Goal: Task Accomplishment & Management: Manage account settings

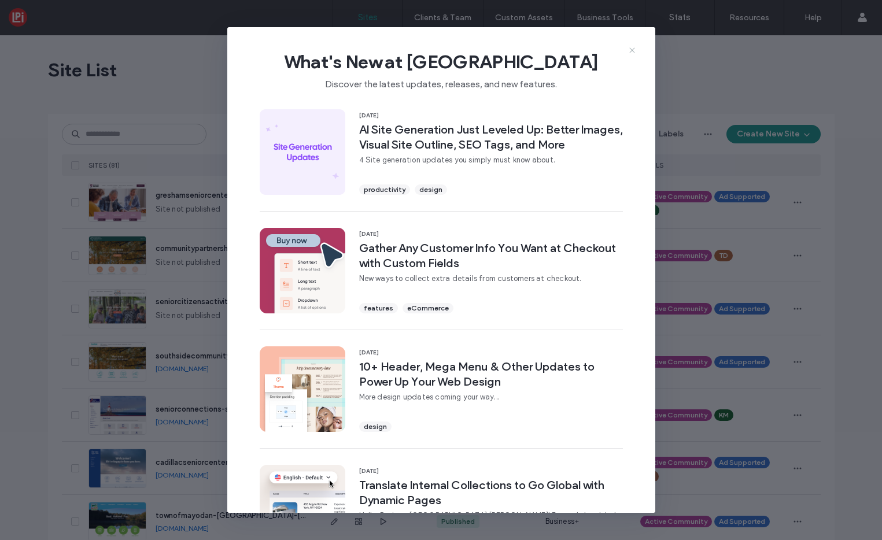
click at [631, 54] on icon at bounding box center [631, 50] width 9 height 9
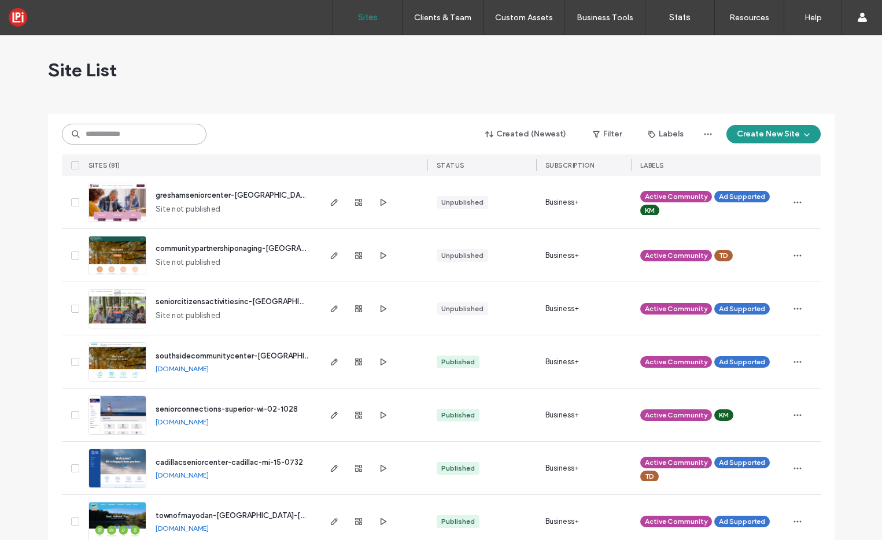
click at [133, 135] on input at bounding box center [134, 134] width 145 height 21
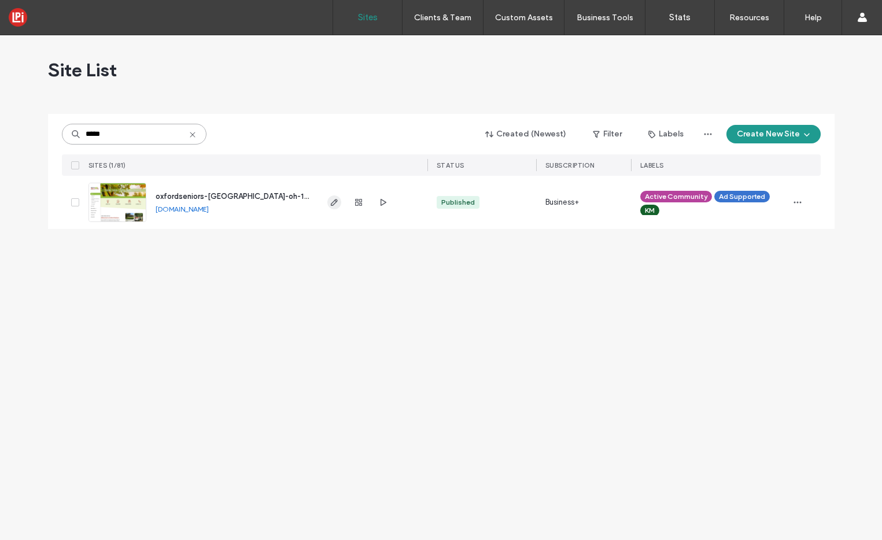
type input "*****"
click at [334, 202] on icon "button" at bounding box center [334, 202] width 9 height 9
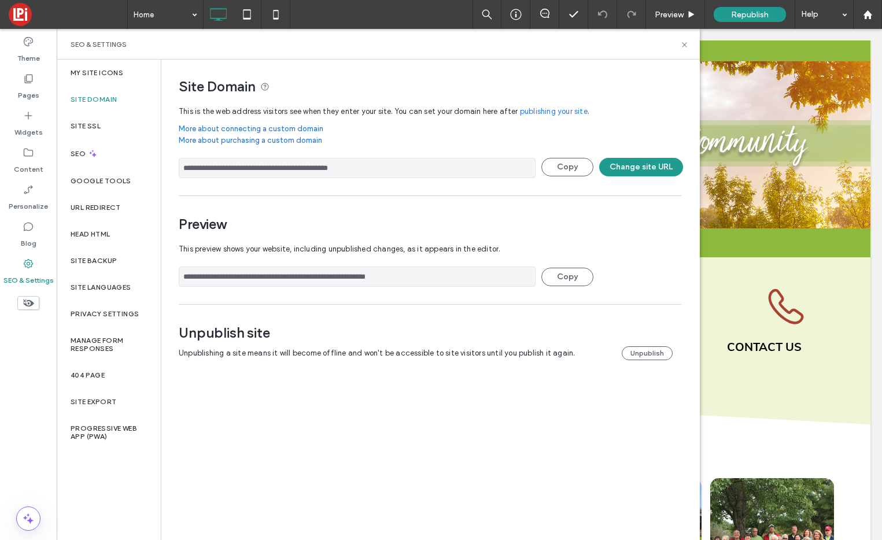
click at [634, 360] on div "Unpublish site Unpublishing a site means it will become offline and won't be ac…" at bounding box center [430, 345] width 502 height 42
click at [623, 163] on button "Change site URL" at bounding box center [641, 167] width 84 height 19
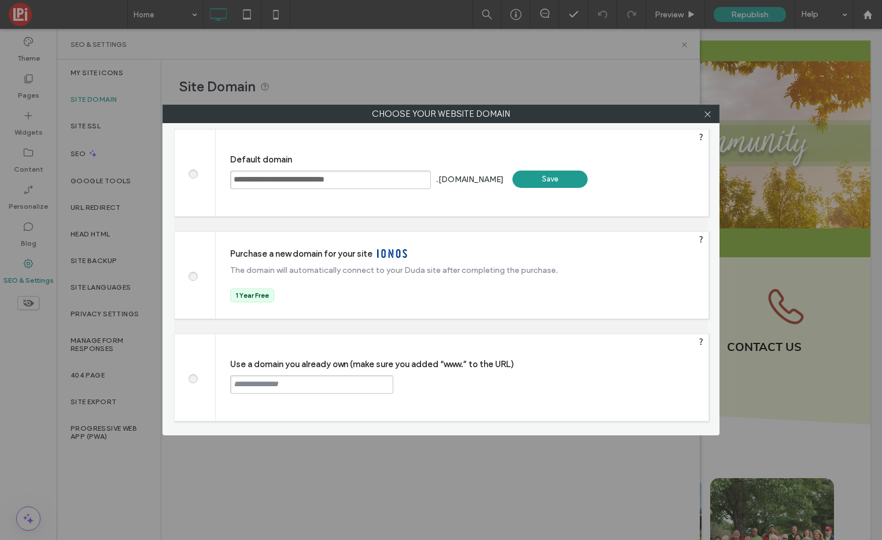
click at [277, 383] on input "text" at bounding box center [311, 384] width 163 height 19
paste input "**********"
type input "**********"
click at [437, 367] on label "Use a domain you already own (make sure you added “www.” to the URL)" at bounding box center [469, 364] width 478 height 10
click at [436, 383] on div "Continue" at bounding box center [437, 383] width 75 height 17
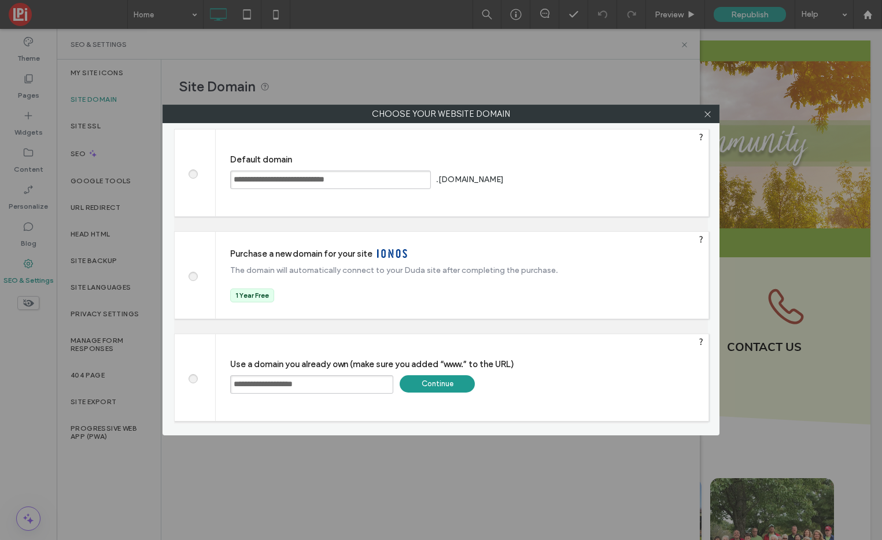
type input "**********"
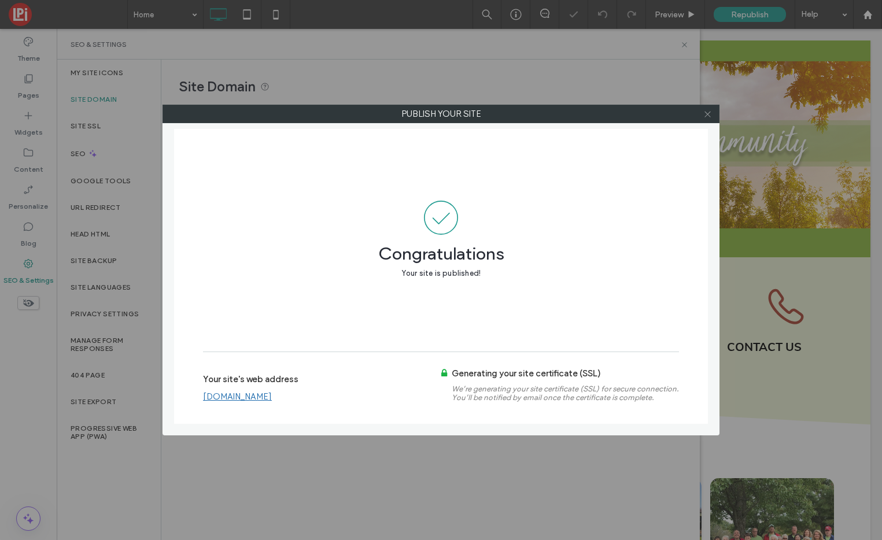
click at [709, 114] on icon at bounding box center [707, 114] width 9 height 9
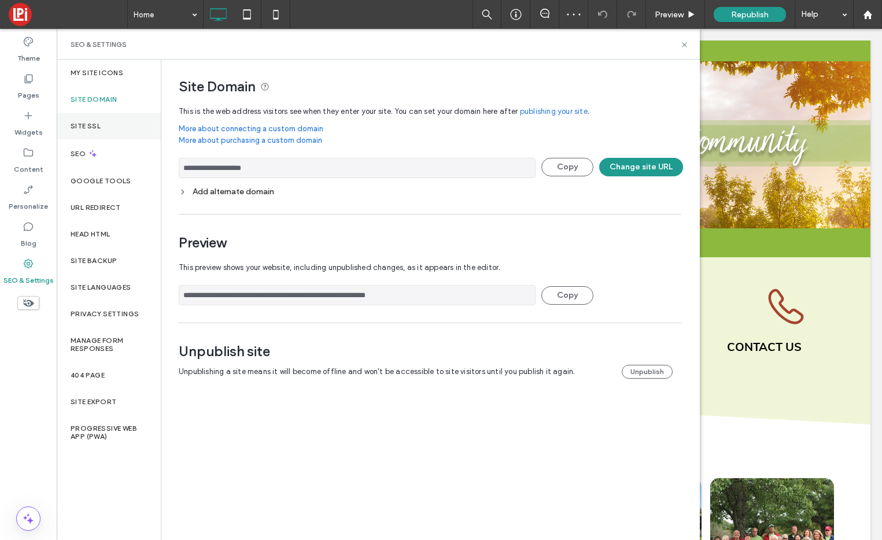
click at [80, 122] on label "Site SSL" at bounding box center [86, 126] width 30 height 8
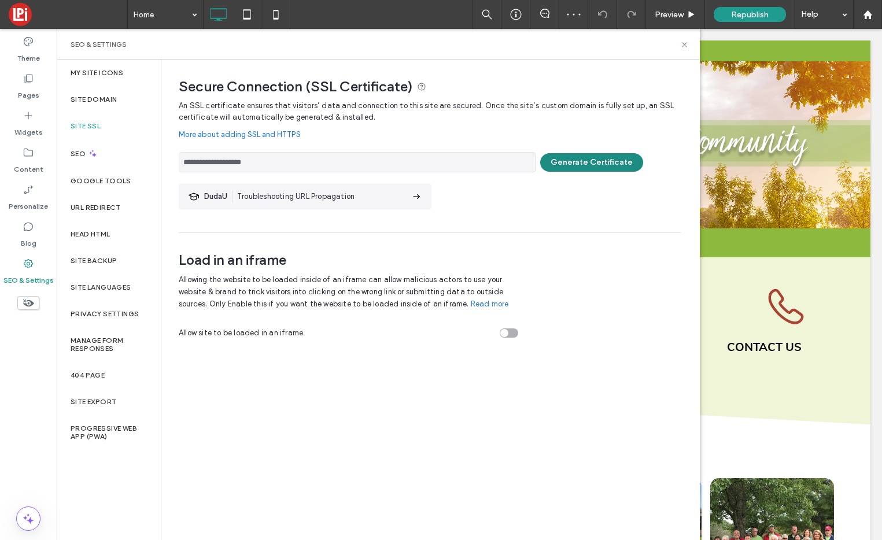
click at [587, 158] on button "Generate Certificate" at bounding box center [591, 162] width 103 height 19
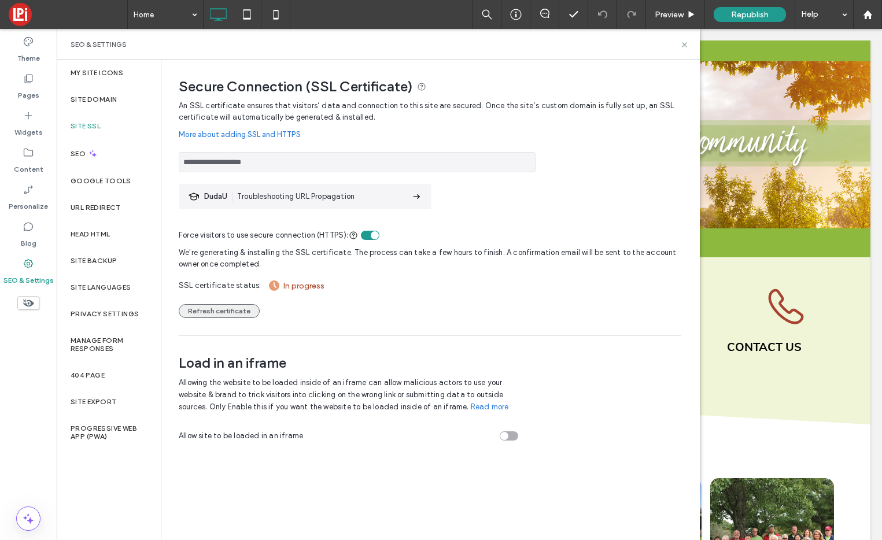
click at [225, 313] on button "Refresh certificate" at bounding box center [219, 311] width 81 height 14
click at [217, 315] on button "Refresh certificate" at bounding box center [219, 311] width 81 height 14
click at [283, 160] on input "**********" at bounding box center [357, 162] width 357 height 20
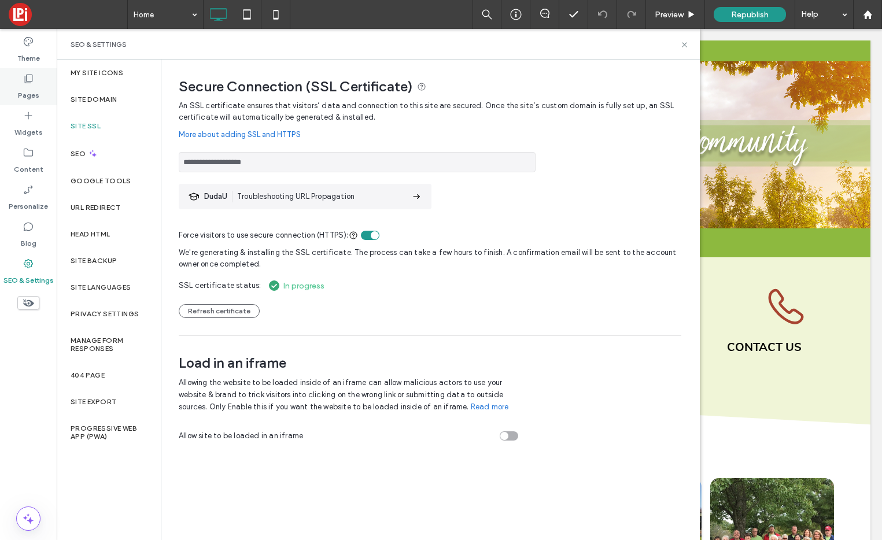
click at [31, 76] on icon at bounding box center [29, 79] width 12 height 12
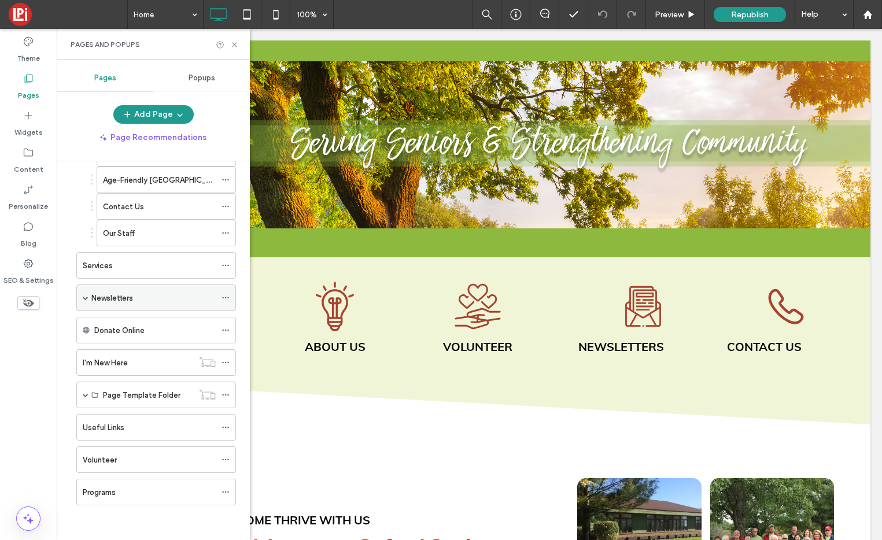
scroll to position [120, 0]
click at [109, 298] on label "Newsletters" at bounding box center [112, 299] width 42 height 20
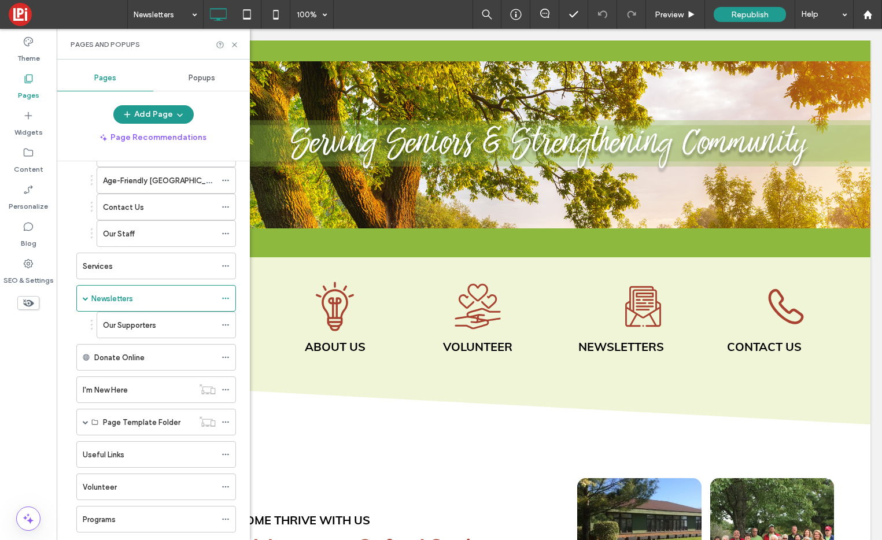
click at [119, 321] on div at bounding box center [441, 270] width 882 height 540
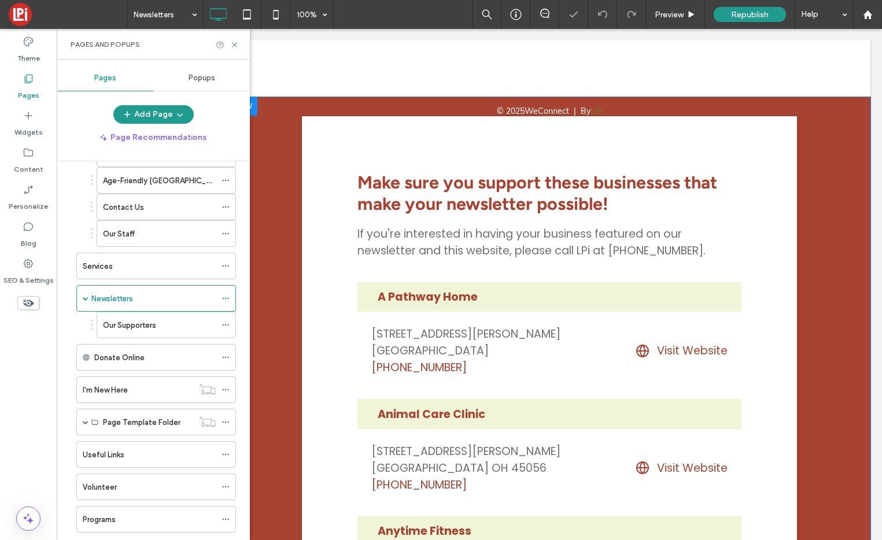
scroll to position [863, 0]
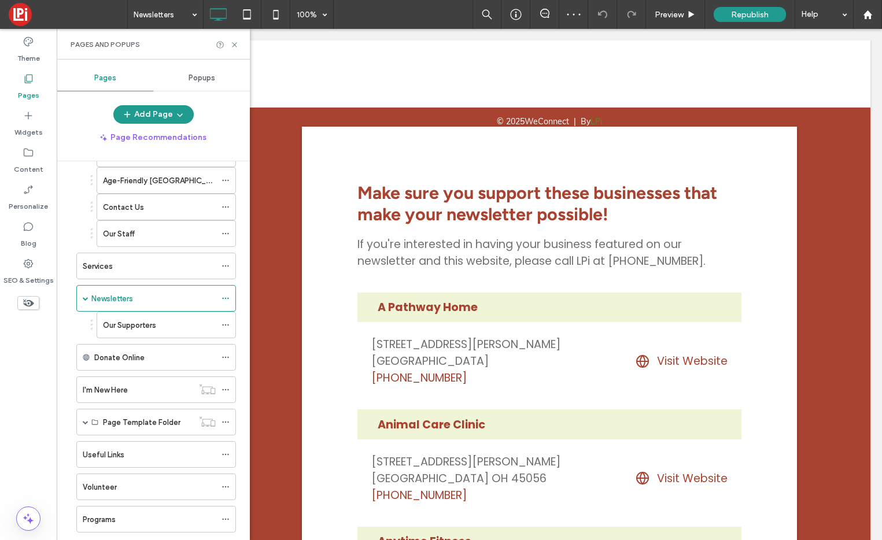
click at [231, 36] on div "Pages and Popups" at bounding box center [153, 44] width 193 height 31
click at [233, 43] on icon at bounding box center [234, 44] width 9 height 9
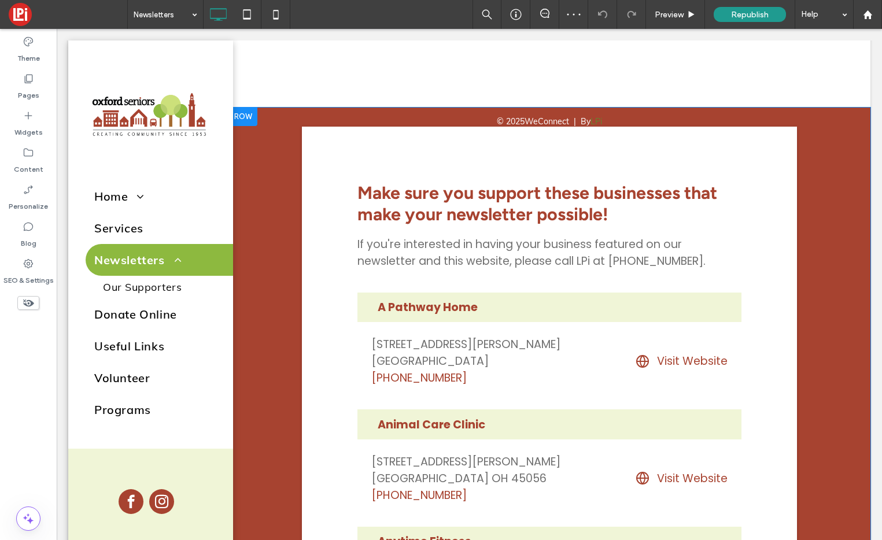
click at [244, 115] on div at bounding box center [242, 117] width 29 height 19
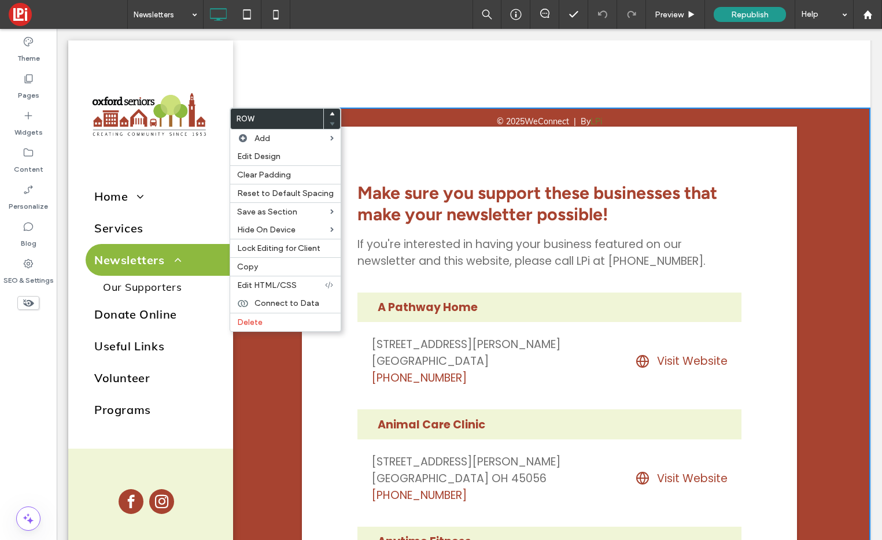
click at [330, 110] on span at bounding box center [332, 114] width 5 height 10
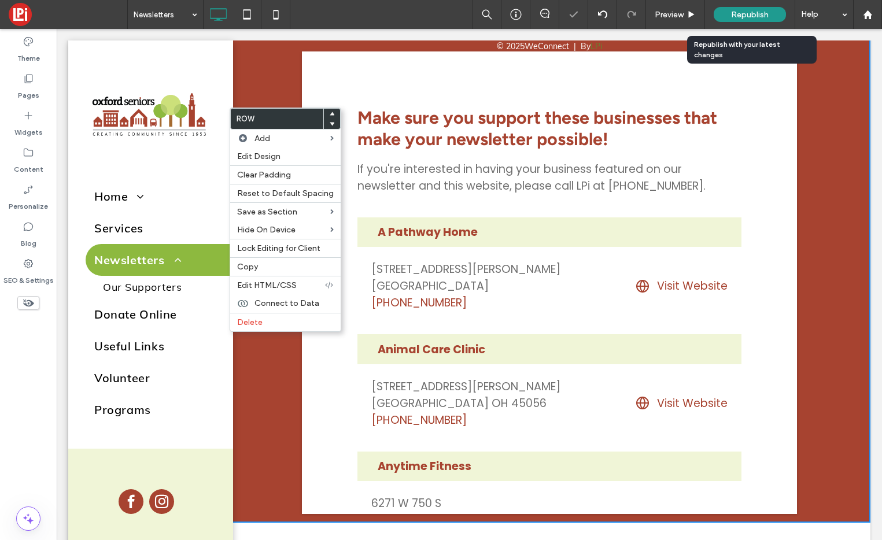
click at [764, 10] on span "Republish" at bounding box center [750, 15] width 38 height 10
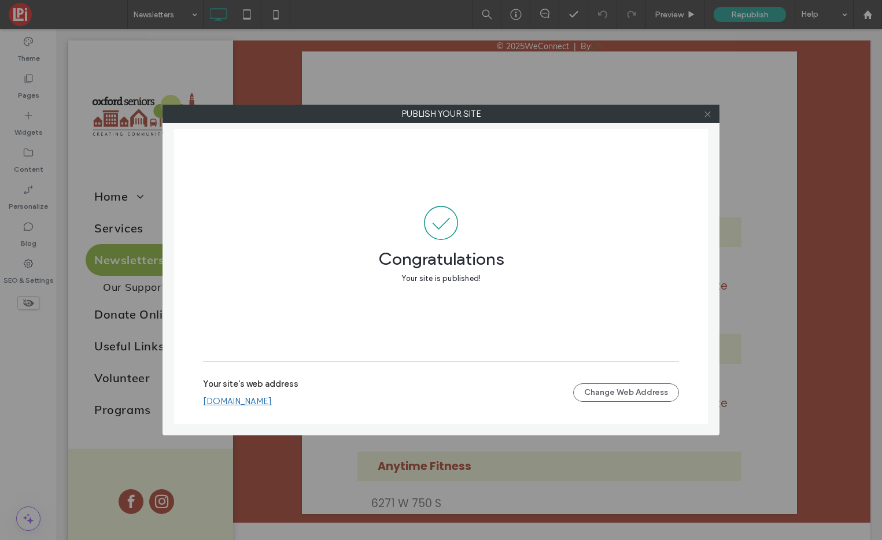
click at [707, 113] on icon at bounding box center [707, 114] width 9 height 9
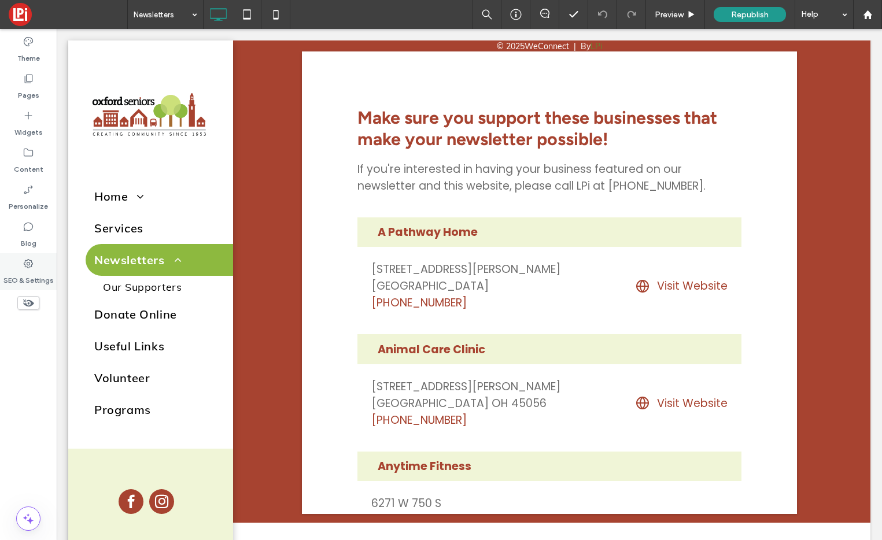
click at [25, 258] on icon at bounding box center [29, 264] width 12 height 12
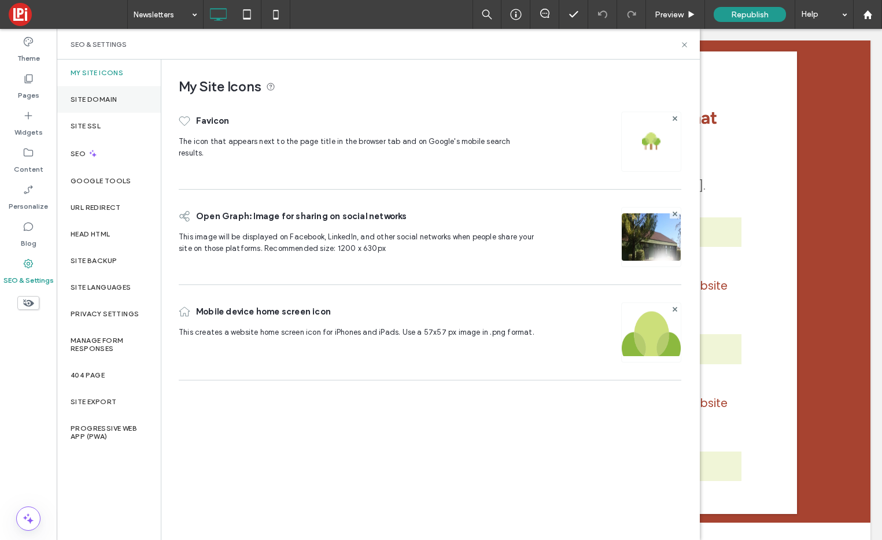
click at [94, 99] on label "Site Domain" at bounding box center [94, 99] width 46 height 8
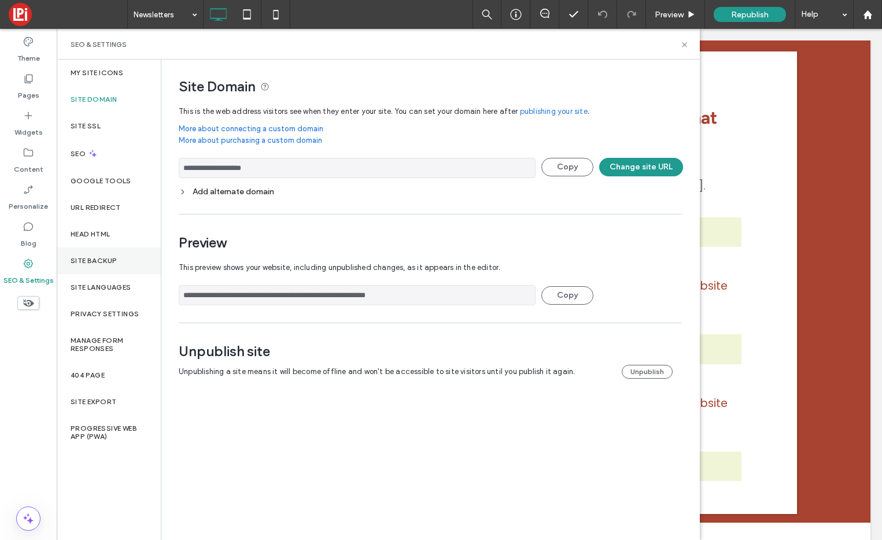
click at [102, 259] on label "Site Backup" at bounding box center [94, 261] width 46 height 8
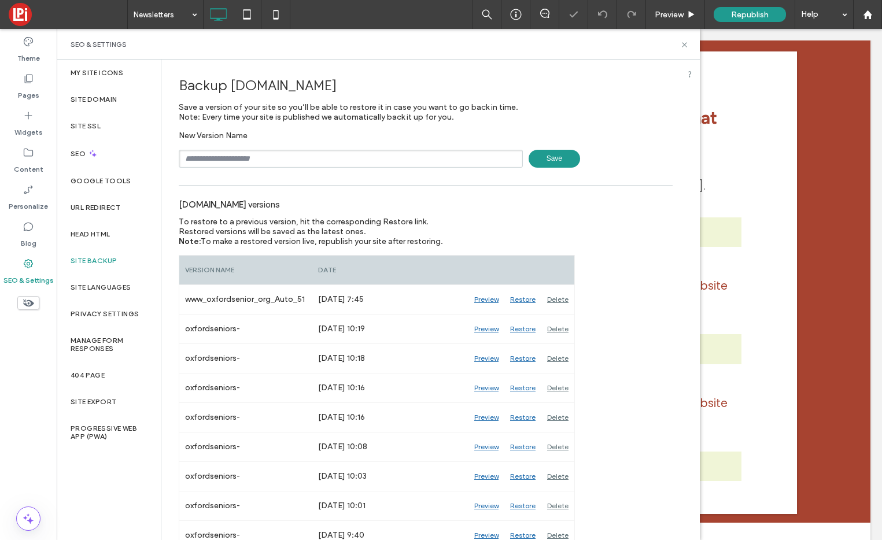
click at [303, 154] on input "text" at bounding box center [351, 159] width 344 height 18
type input "******"
click at [549, 156] on span "Save" at bounding box center [553, 159] width 51 height 18
click at [683, 44] on icon at bounding box center [684, 44] width 9 height 9
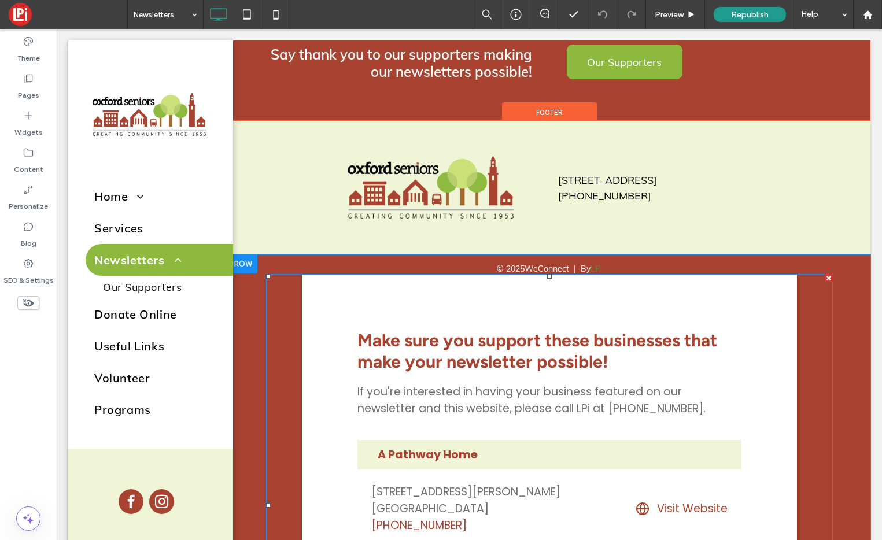
scroll to position [629, 0]
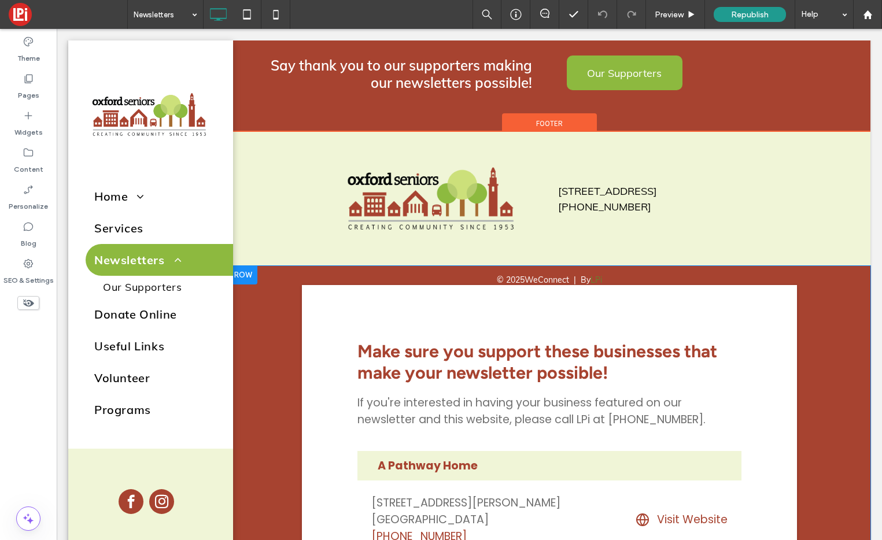
click at [243, 268] on div at bounding box center [242, 275] width 29 height 19
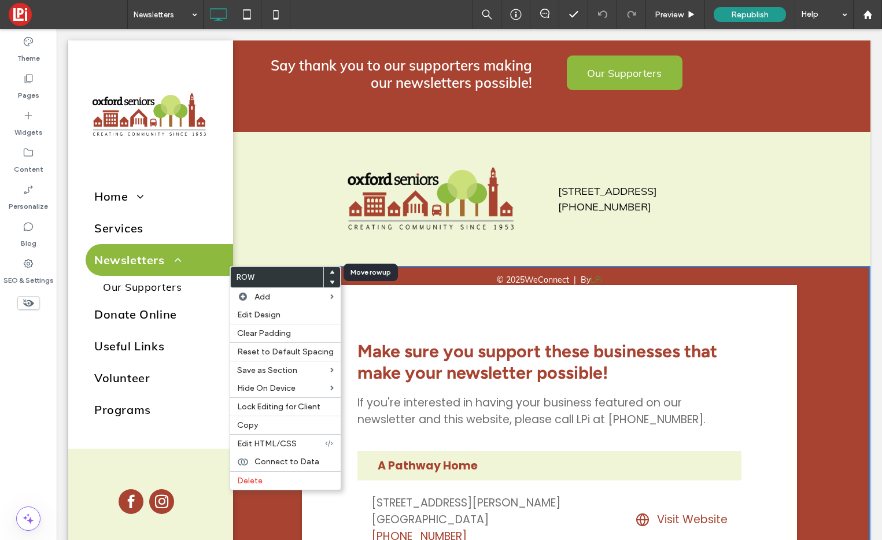
click at [330, 271] on icon at bounding box center [332, 272] width 5 height 5
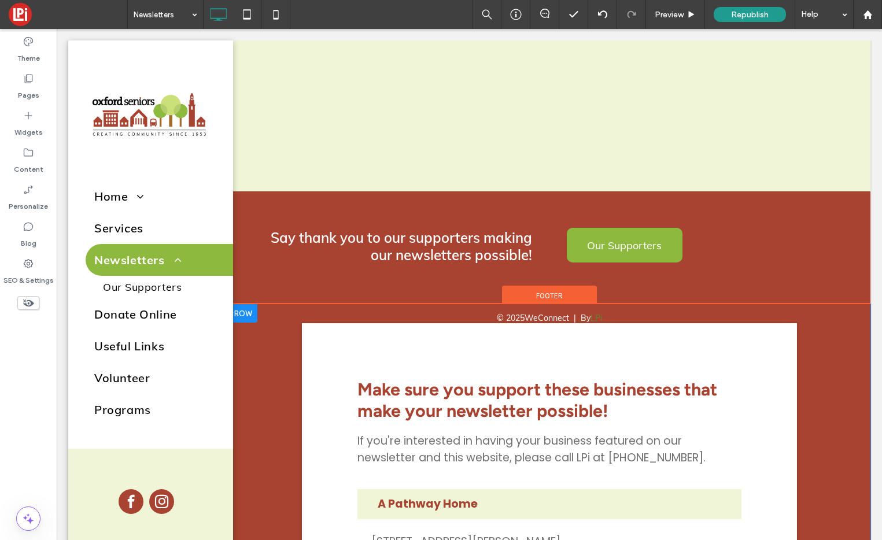
scroll to position [463, 0]
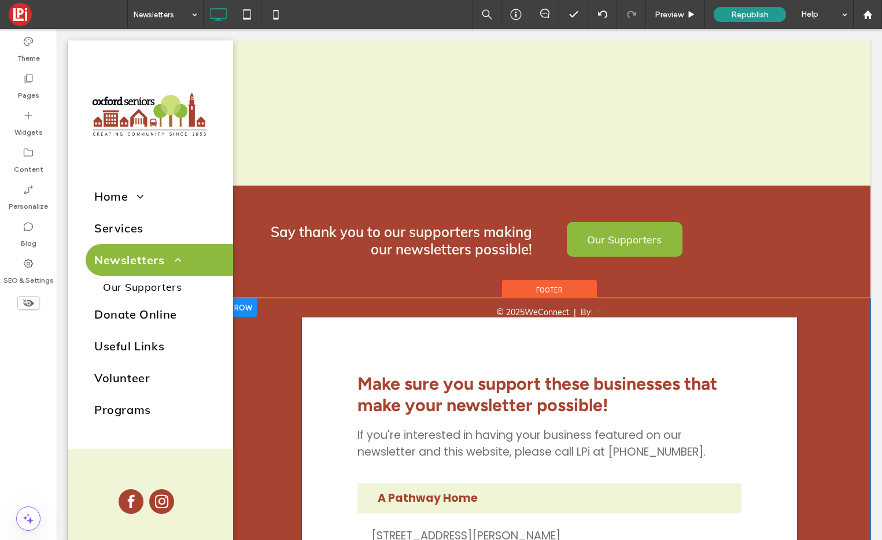
click at [246, 309] on div at bounding box center [242, 307] width 29 height 19
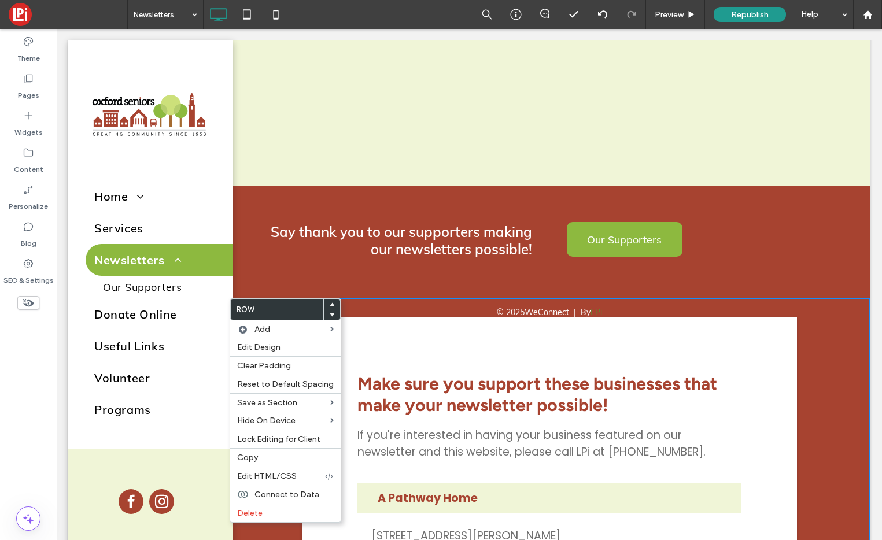
click at [330, 305] on use at bounding box center [332, 303] width 5 height 3
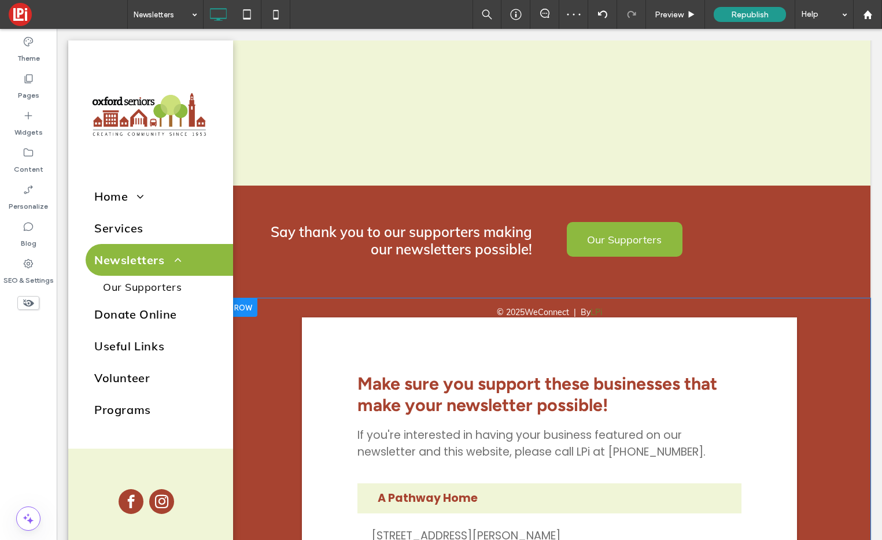
click at [249, 304] on div at bounding box center [242, 307] width 29 height 19
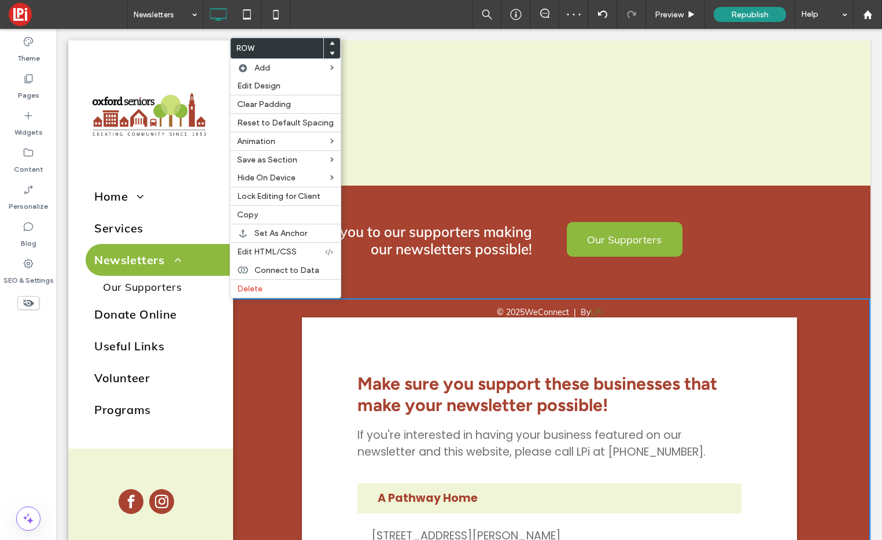
click at [330, 42] on icon at bounding box center [332, 43] width 5 height 5
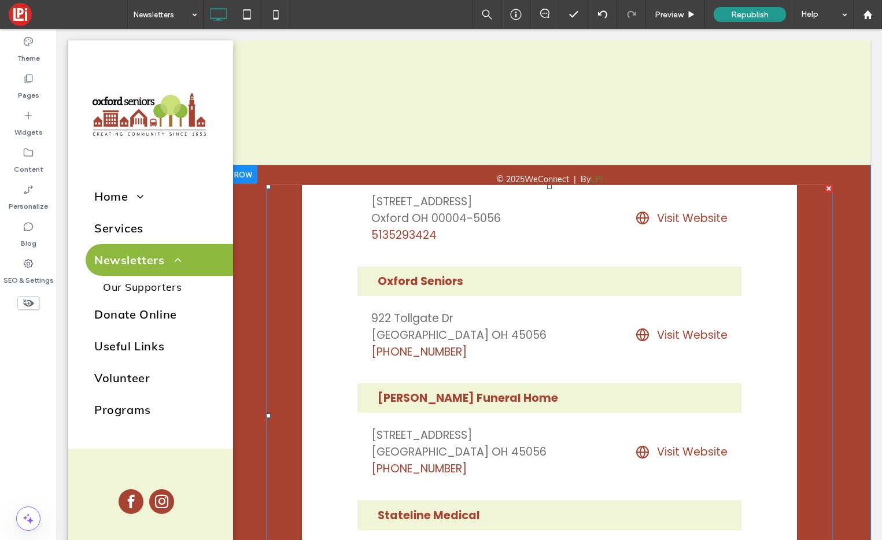
scroll to position [481, 0]
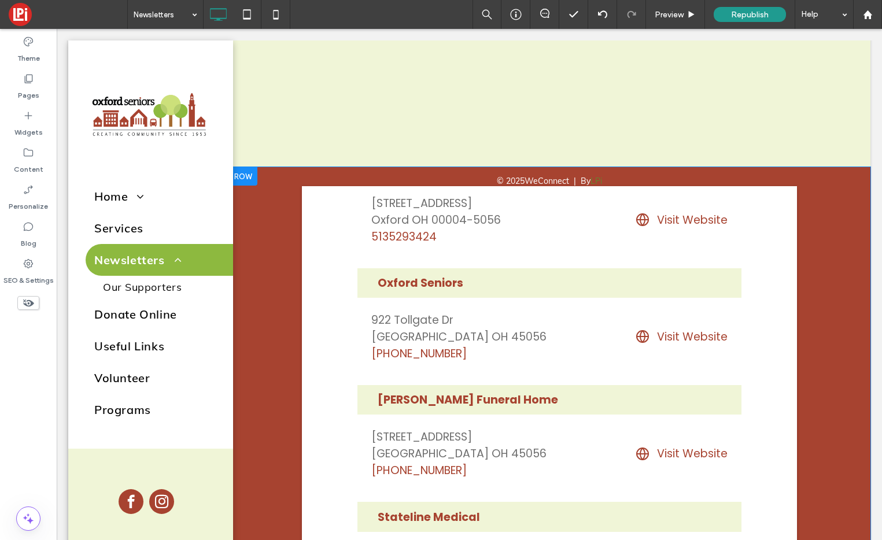
click at [250, 172] on div at bounding box center [242, 176] width 29 height 19
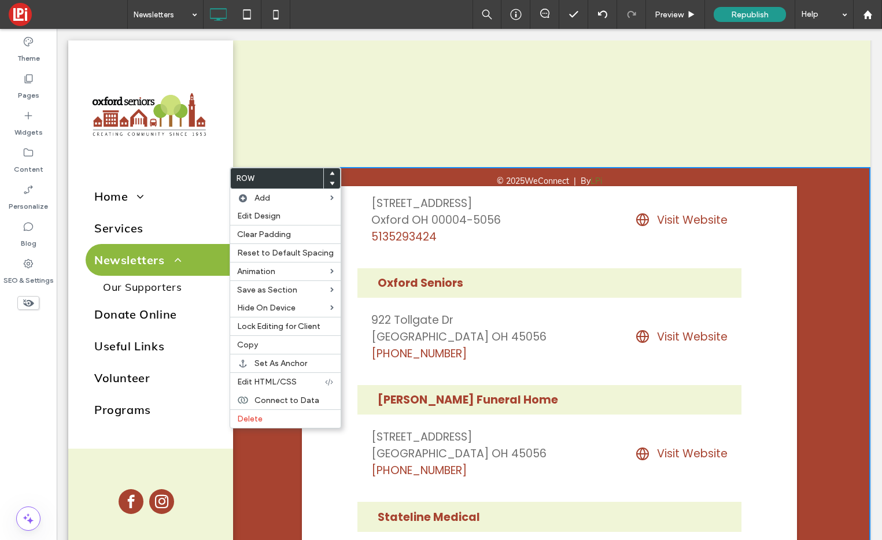
click at [330, 180] on span at bounding box center [332, 184] width 5 height 10
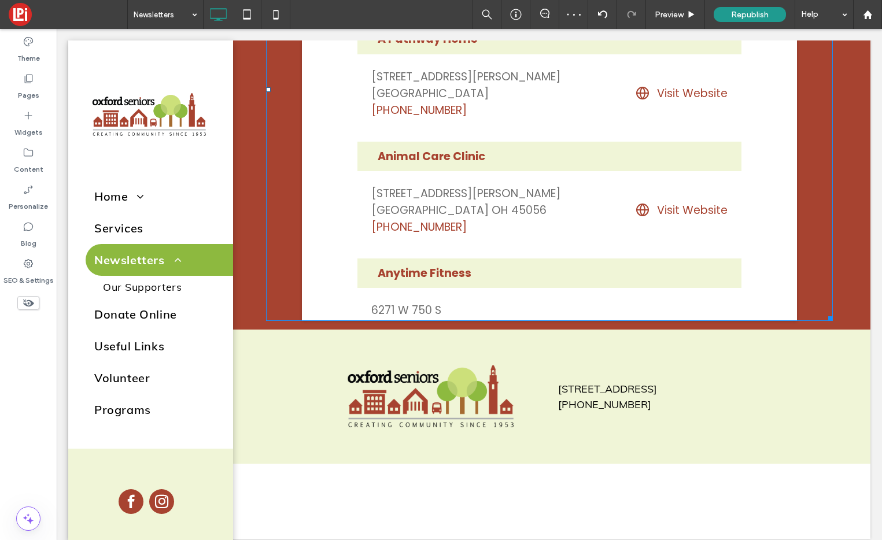
scroll to position [932, 0]
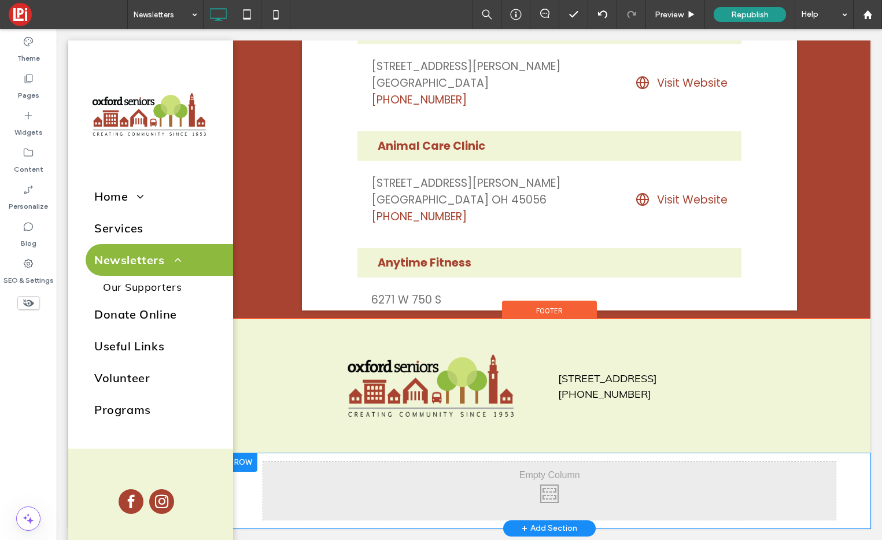
click at [242, 456] on div at bounding box center [242, 462] width 29 height 19
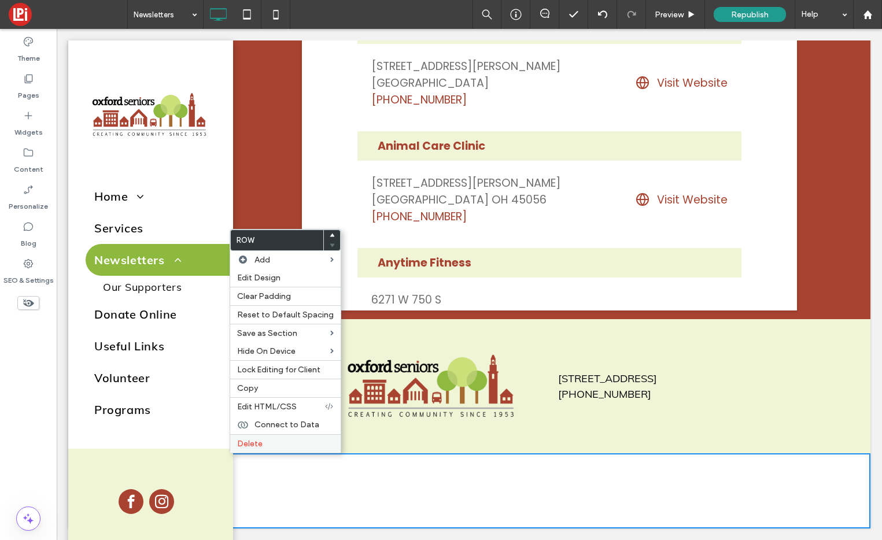
click at [243, 440] on span "Delete" at bounding box center [249, 444] width 25 height 10
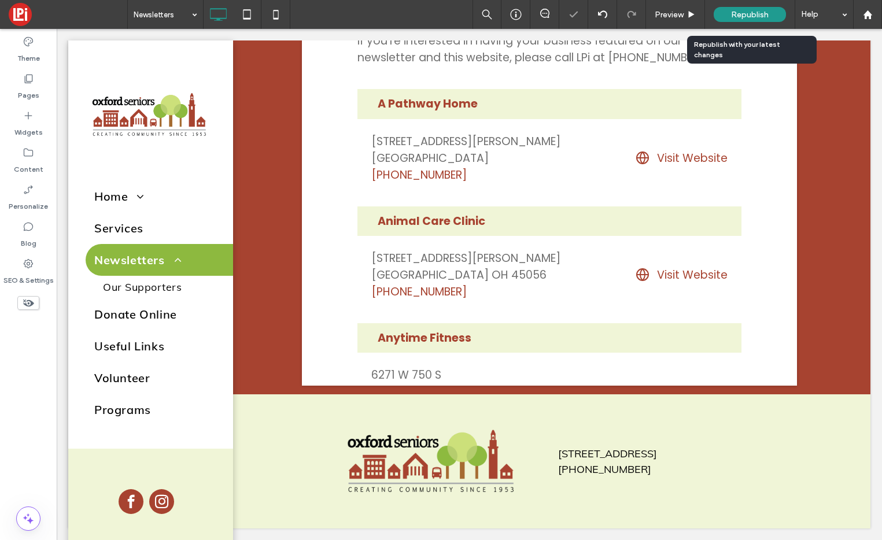
click at [742, 14] on span "Republish" at bounding box center [750, 15] width 38 height 10
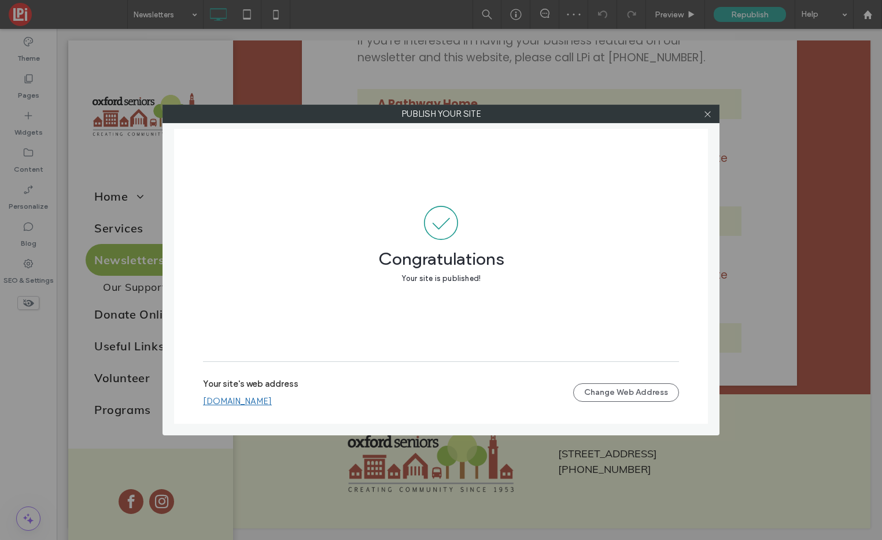
click at [712, 112] on div at bounding box center [706, 113] width 17 height 17
click at [711, 113] on div at bounding box center [706, 113] width 17 height 17
click at [708, 112] on icon at bounding box center [707, 114] width 9 height 9
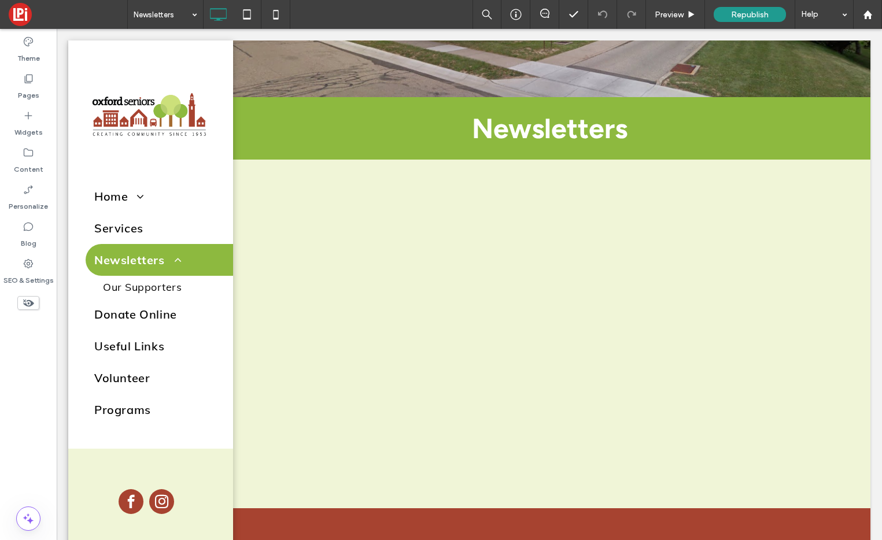
scroll to position [177, 0]
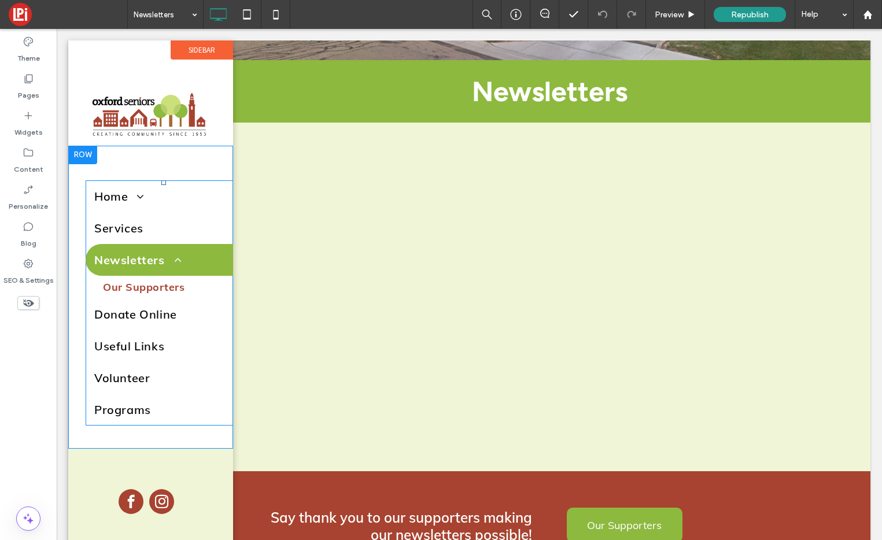
click at [156, 289] on span "Our Supporters" at bounding box center [144, 286] width 82 height 13
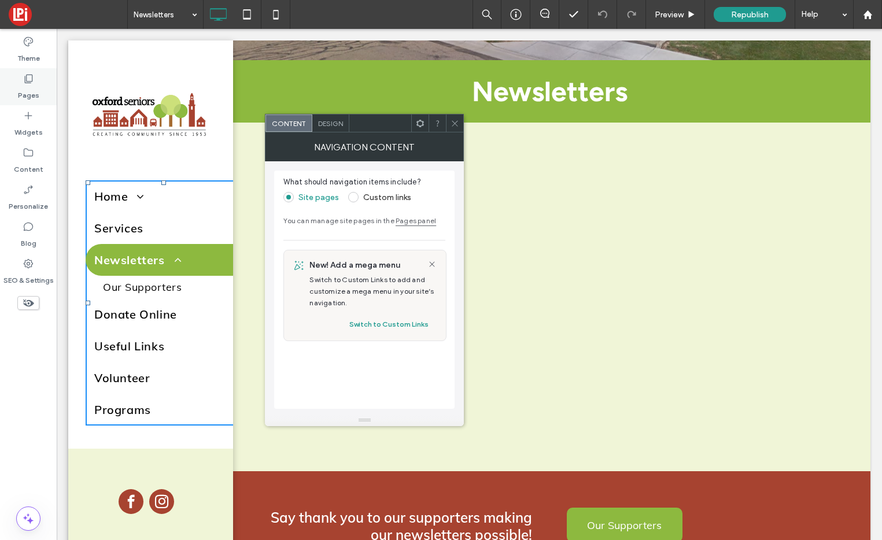
click at [27, 79] on icon at bounding box center [29, 79] width 12 height 12
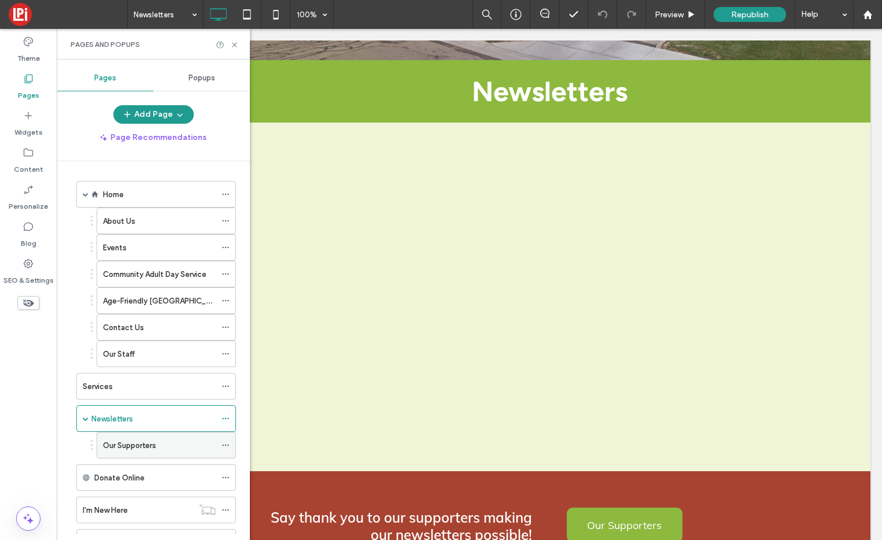
click at [134, 443] on label "Our Supporters" at bounding box center [129, 445] width 53 height 20
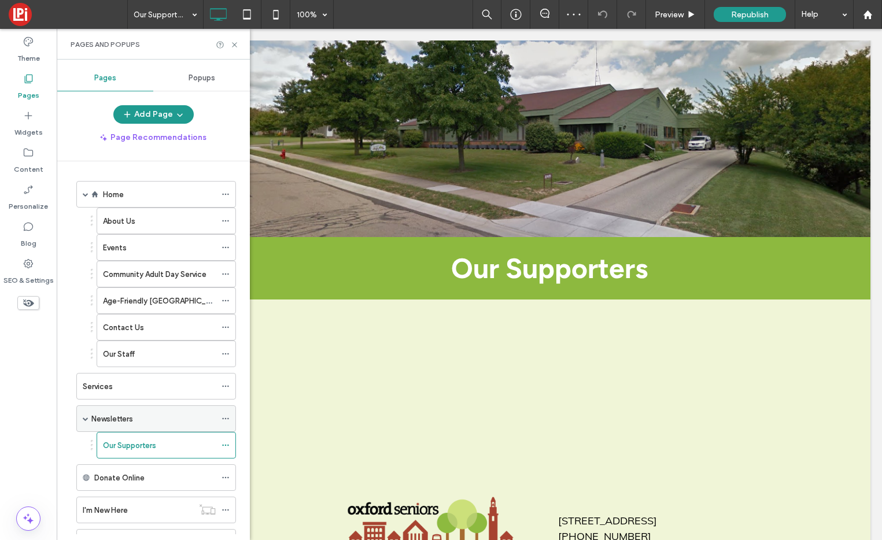
click at [124, 413] on label "Newsletters" at bounding box center [112, 419] width 42 height 20
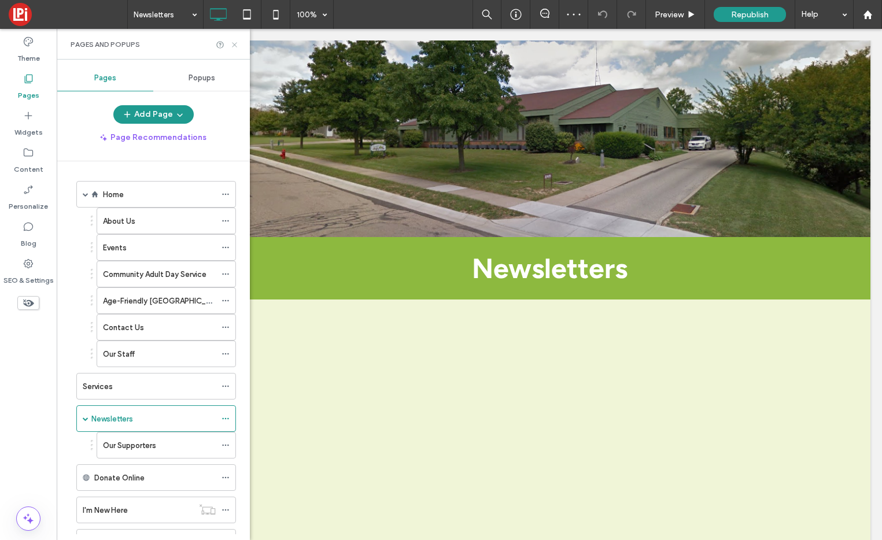
click at [234, 41] on icon at bounding box center [234, 44] width 9 height 9
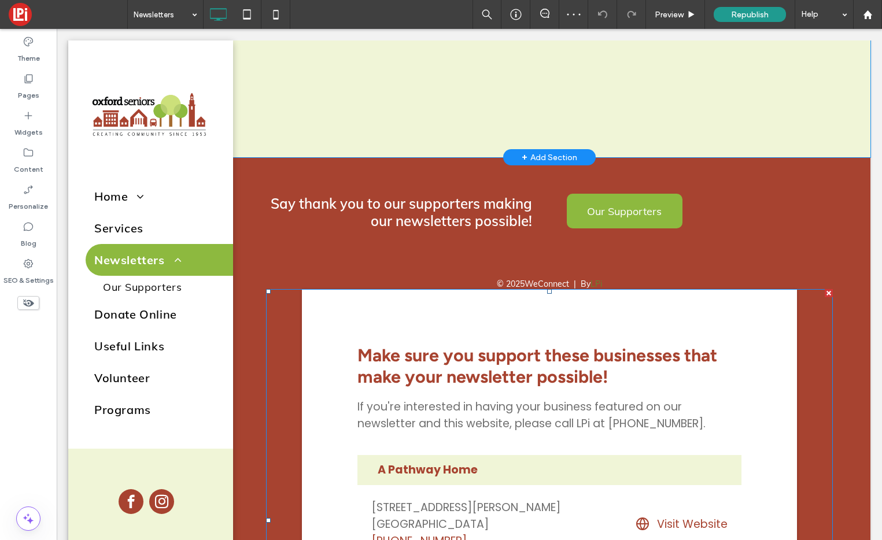
scroll to position [495, 0]
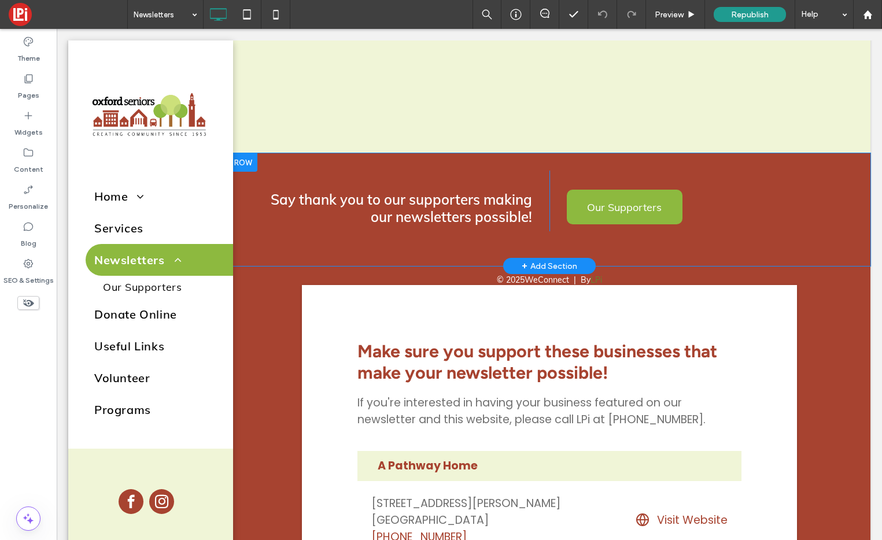
click at [242, 161] on div at bounding box center [242, 162] width 29 height 19
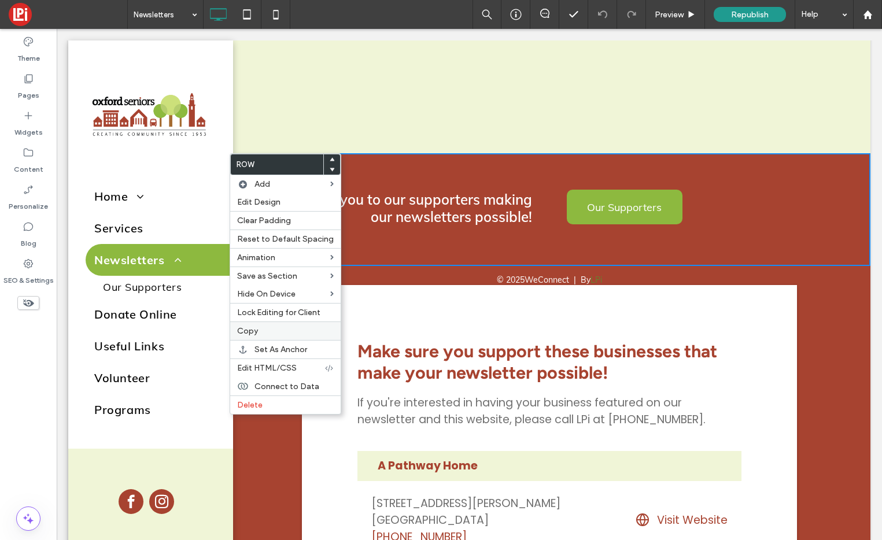
click at [270, 330] on label "Copy" at bounding box center [285, 331] width 97 height 10
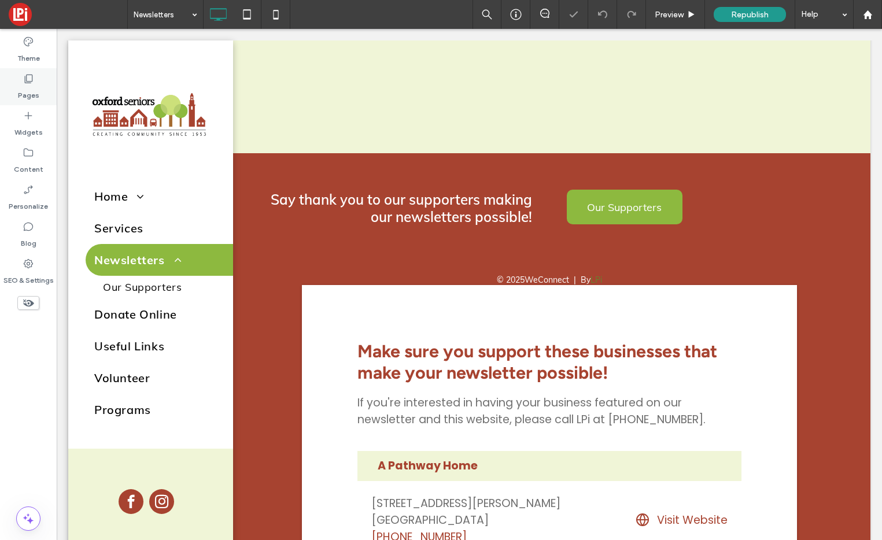
click at [27, 80] on icon at bounding box center [29, 79] width 12 height 12
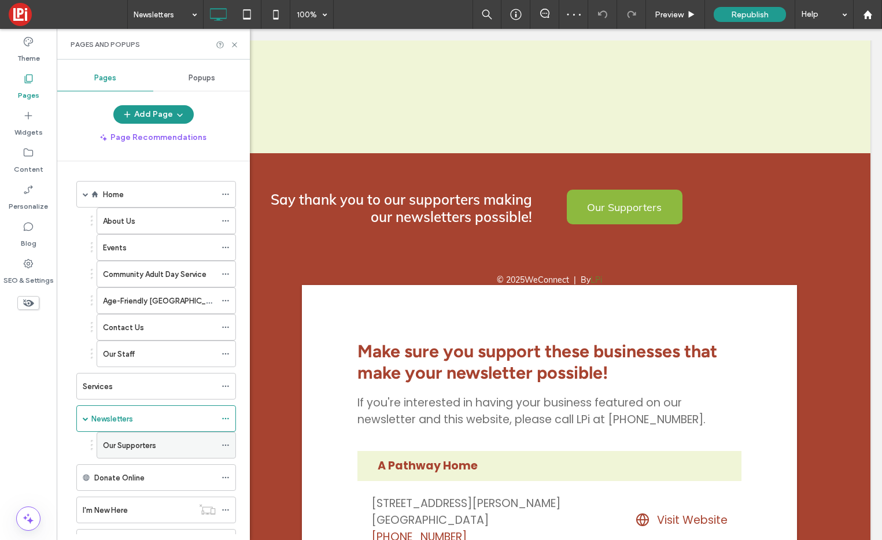
click at [134, 445] on label "Our Supporters" at bounding box center [129, 445] width 53 height 20
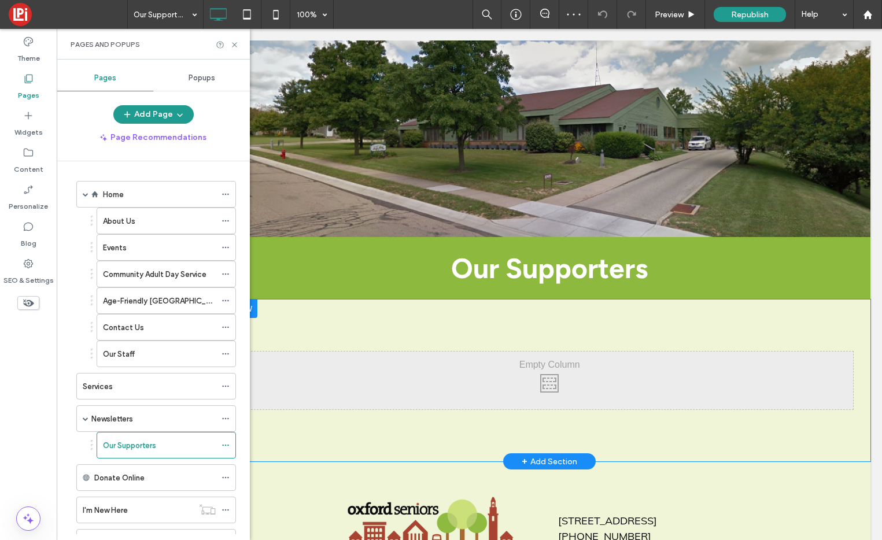
click at [254, 309] on div at bounding box center [242, 308] width 29 height 19
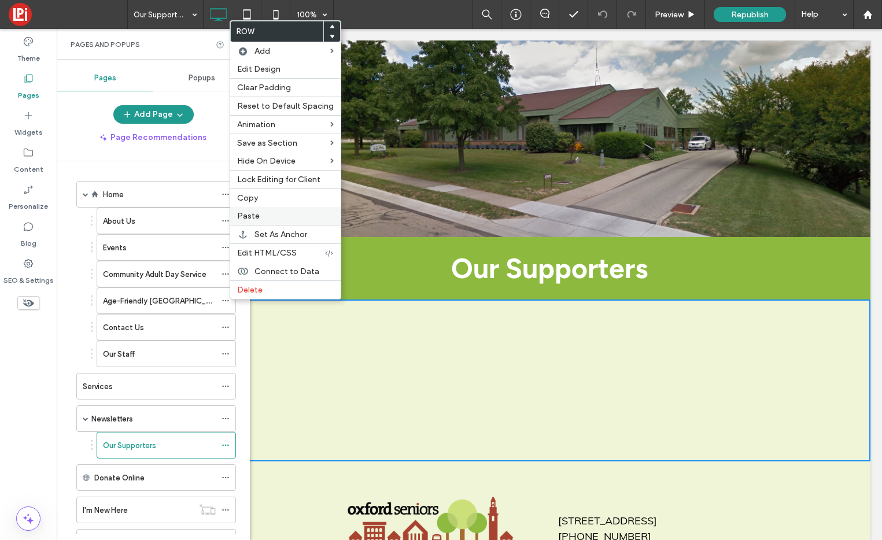
click at [257, 212] on span "Paste" at bounding box center [248, 216] width 23 height 10
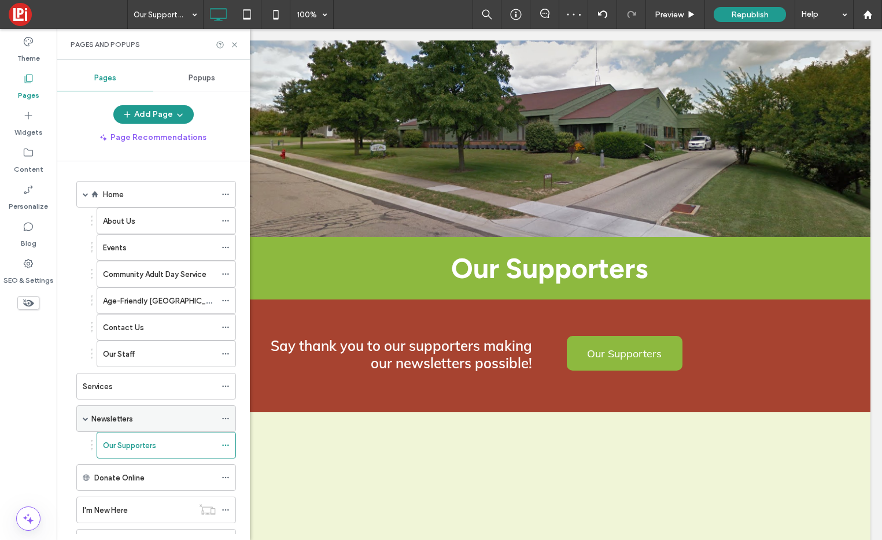
click at [118, 416] on label "Newsletters" at bounding box center [112, 419] width 42 height 20
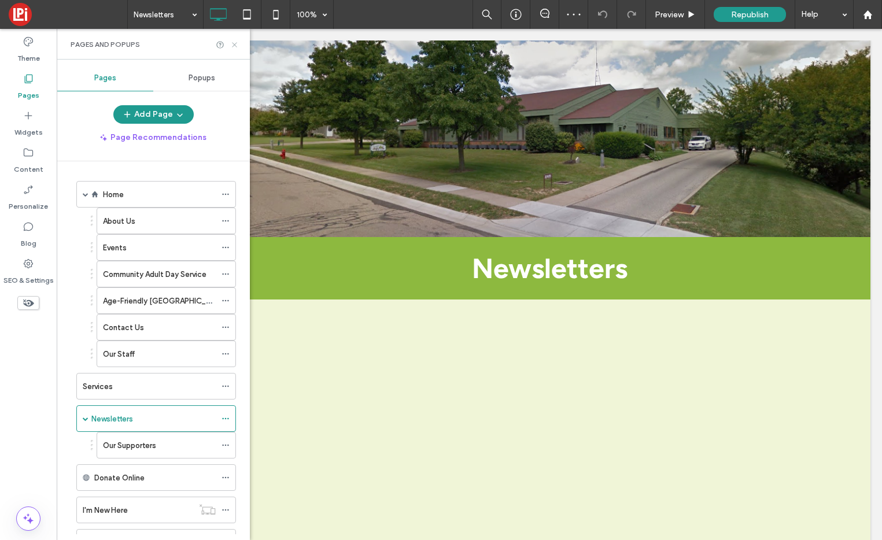
click at [234, 40] on icon at bounding box center [234, 44] width 9 height 9
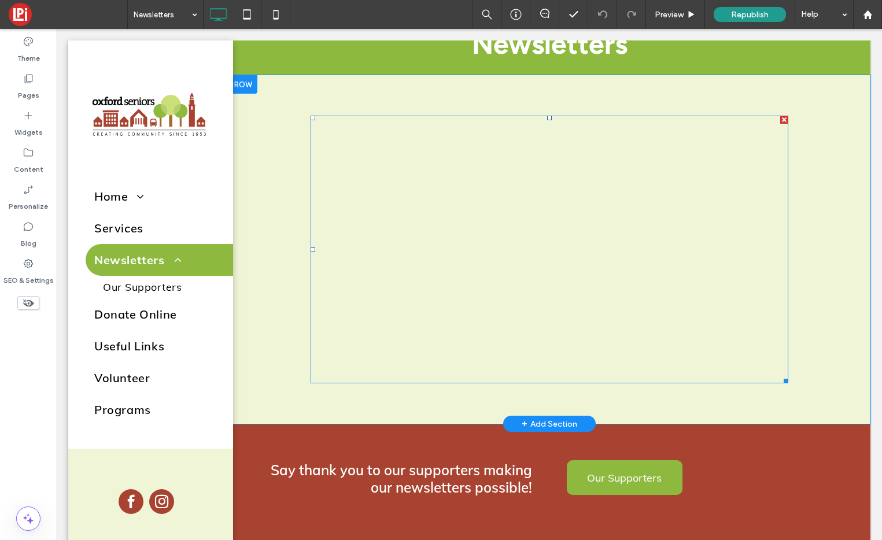
scroll to position [360, 0]
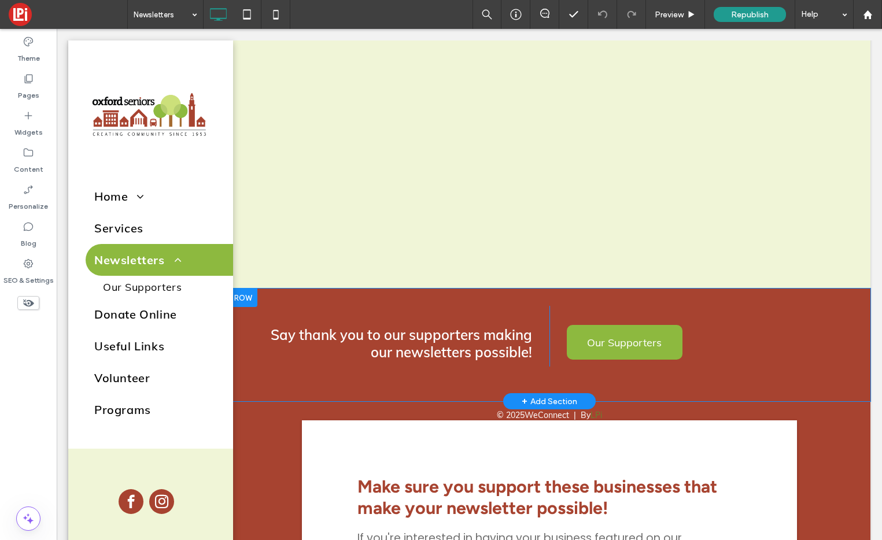
click at [241, 298] on div at bounding box center [242, 298] width 29 height 19
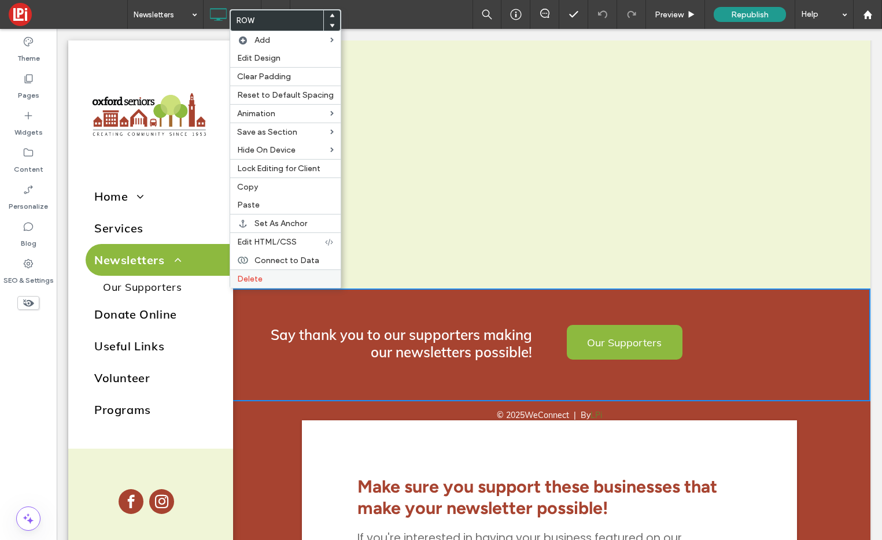
click at [248, 279] on span "Delete" at bounding box center [249, 279] width 25 height 10
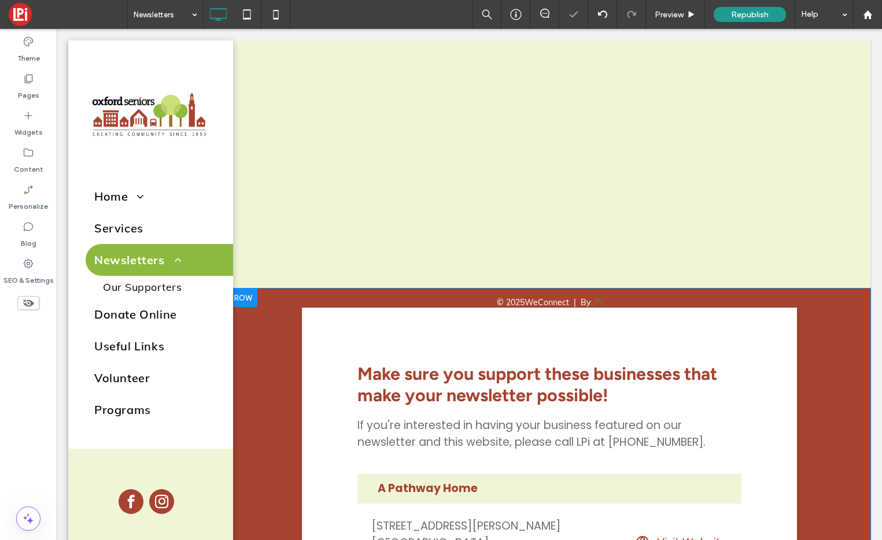
click at [246, 296] on div at bounding box center [242, 298] width 29 height 19
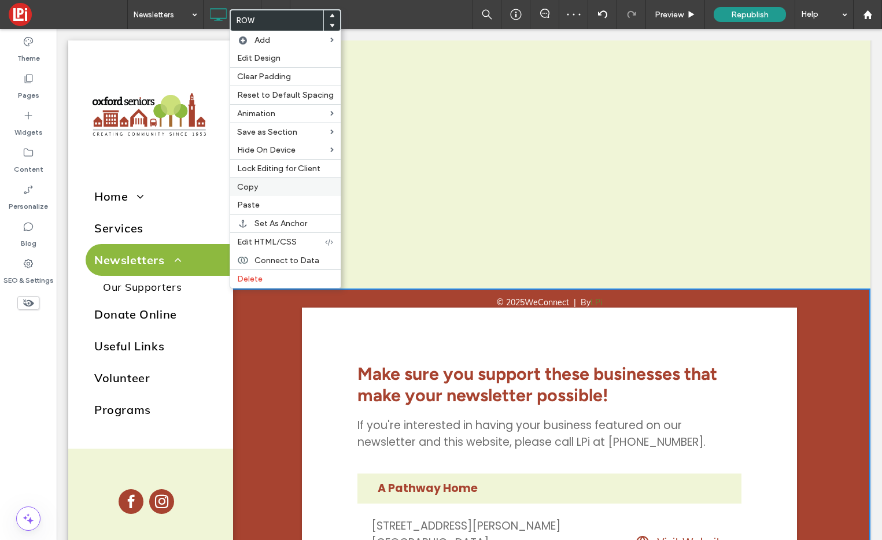
click at [249, 185] on span "Copy" at bounding box center [247, 187] width 21 height 10
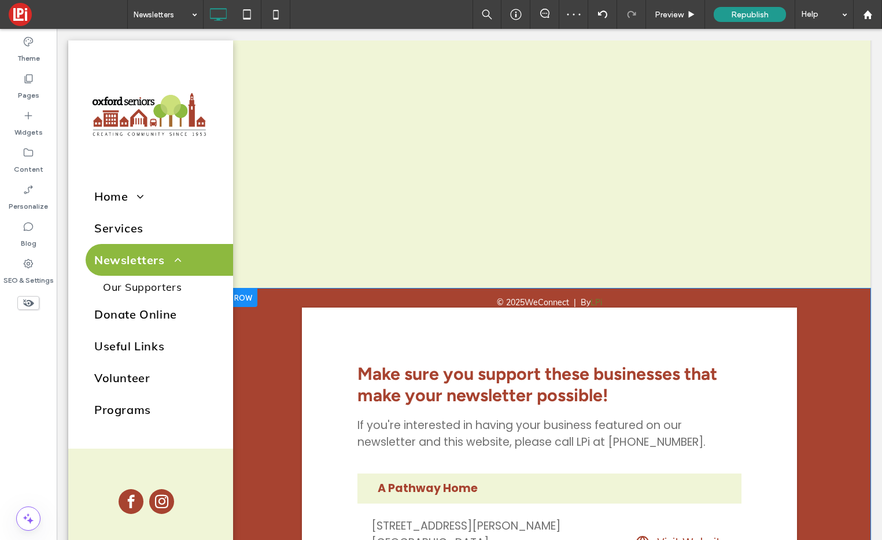
click at [246, 293] on div at bounding box center [242, 298] width 29 height 19
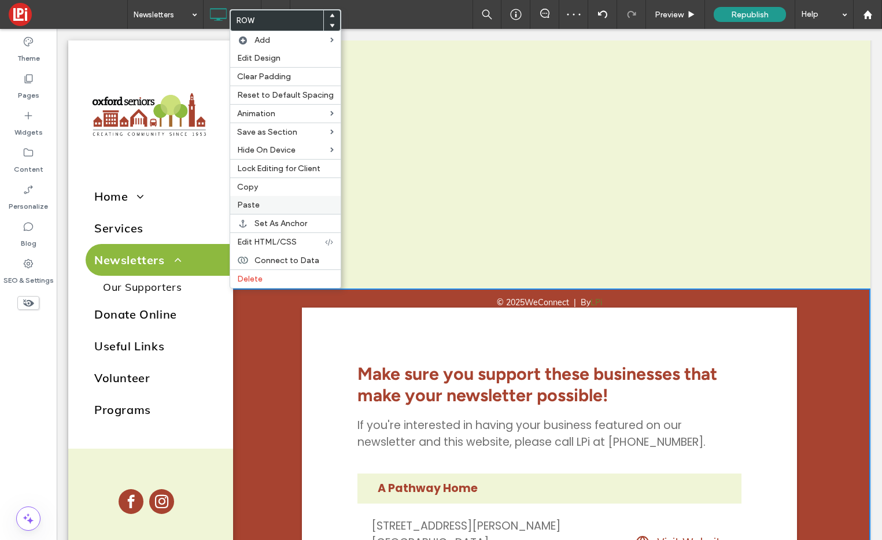
click at [250, 204] on span "Paste" at bounding box center [248, 205] width 23 height 10
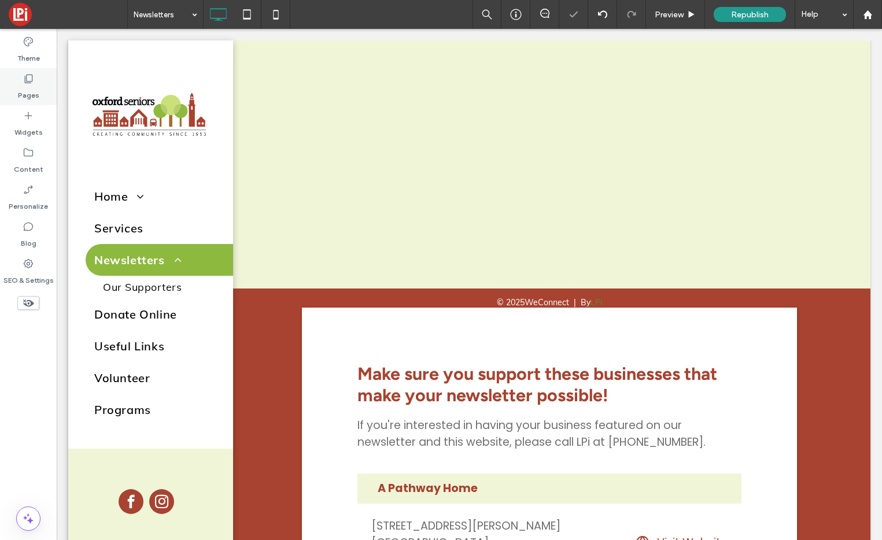
click at [26, 82] on icon at bounding box center [29, 79] width 12 height 12
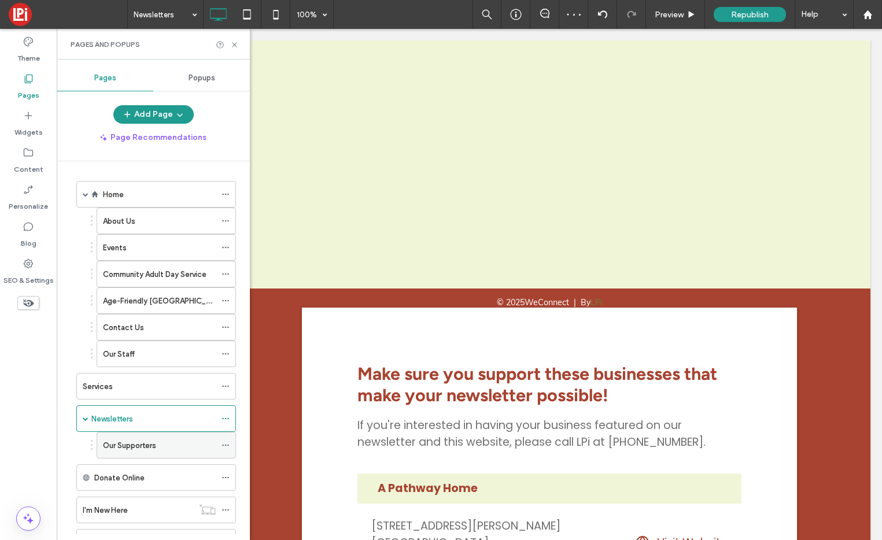
click at [128, 444] on label "Our Supporters" at bounding box center [129, 445] width 53 height 20
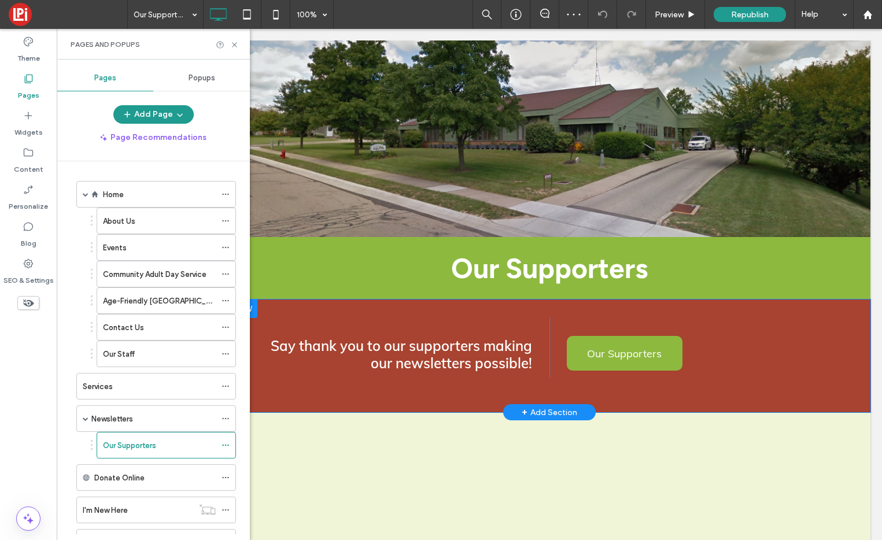
click at [252, 309] on div at bounding box center [242, 308] width 29 height 19
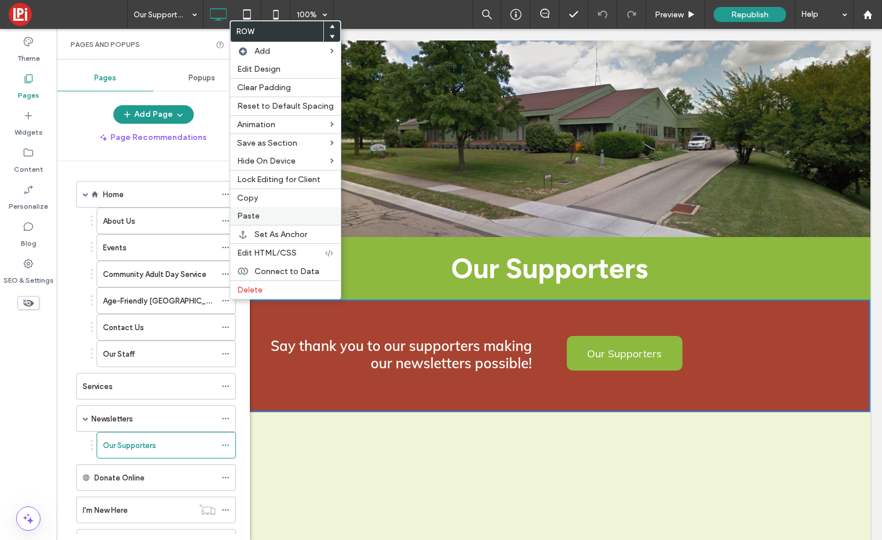
click at [247, 212] on span "Paste" at bounding box center [248, 216] width 23 height 10
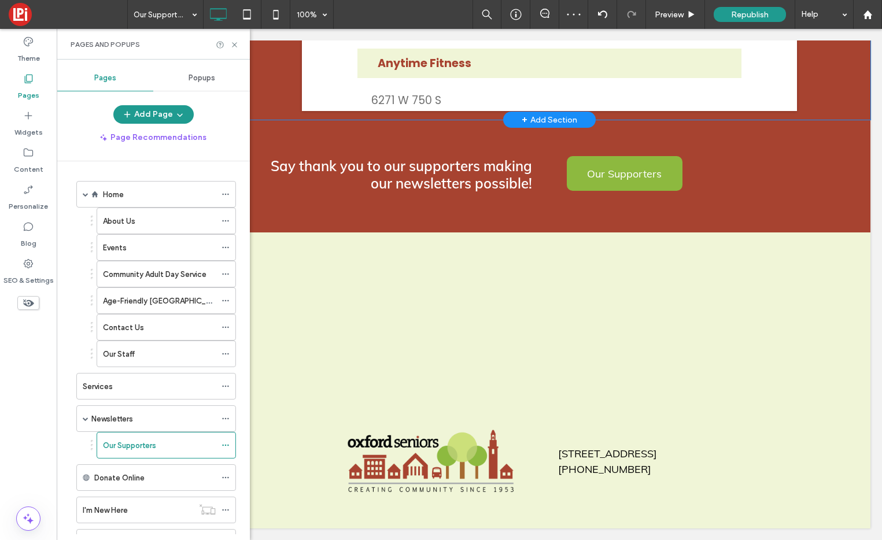
scroll to position [668, 0]
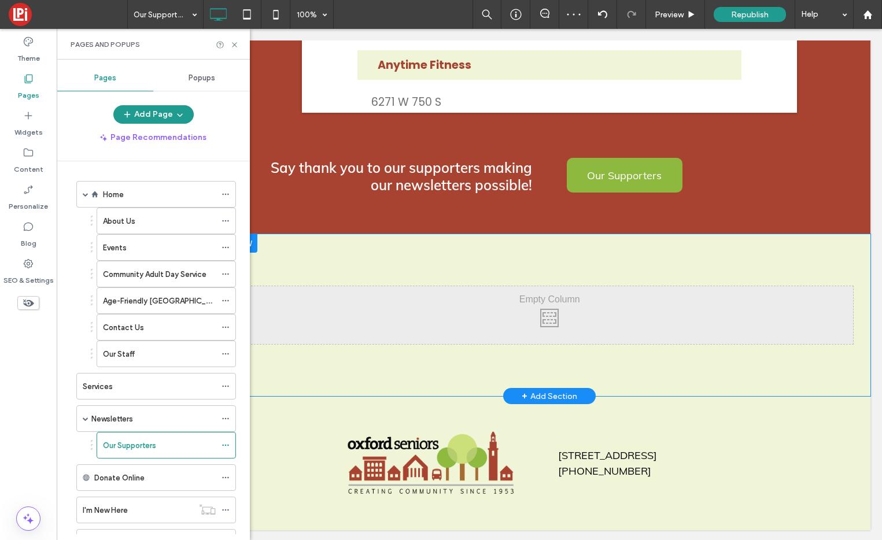
click at [253, 241] on div at bounding box center [242, 243] width 29 height 19
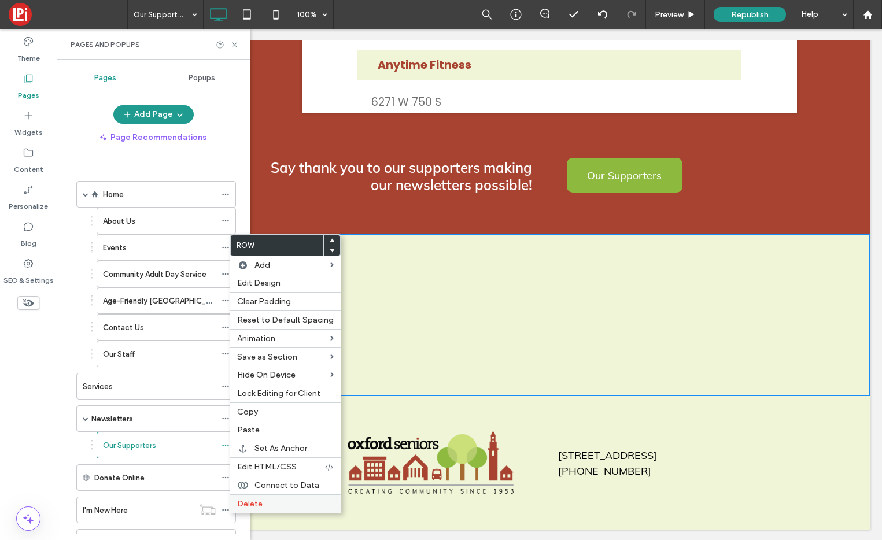
click at [295, 500] on label "Delete" at bounding box center [285, 504] width 97 height 10
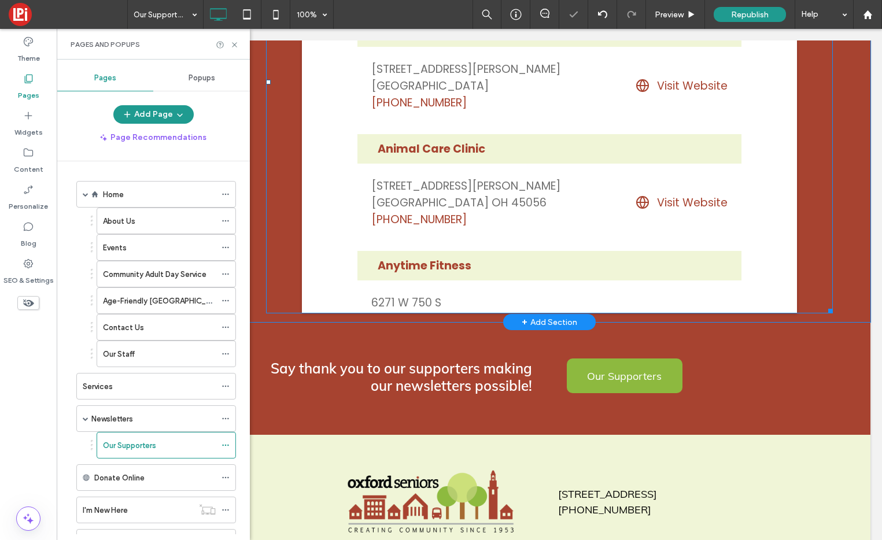
scroll to position [454, 0]
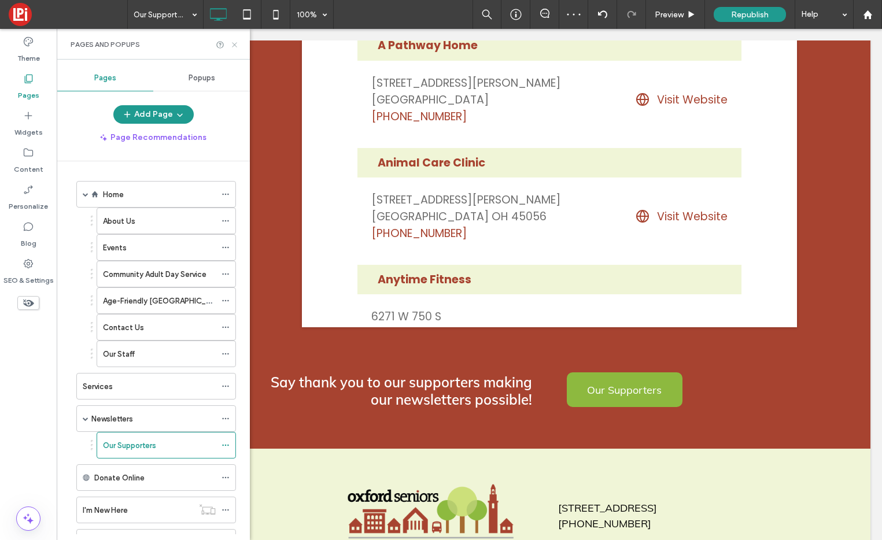
click at [234, 42] on icon at bounding box center [234, 44] width 9 height 9
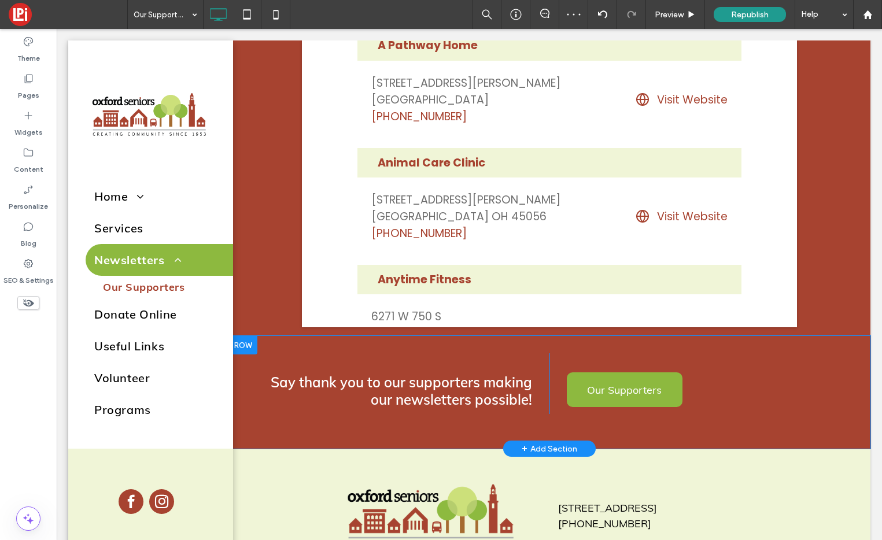
click at [244, 337] on div at bounding box center [242, 345] width 29 height 19
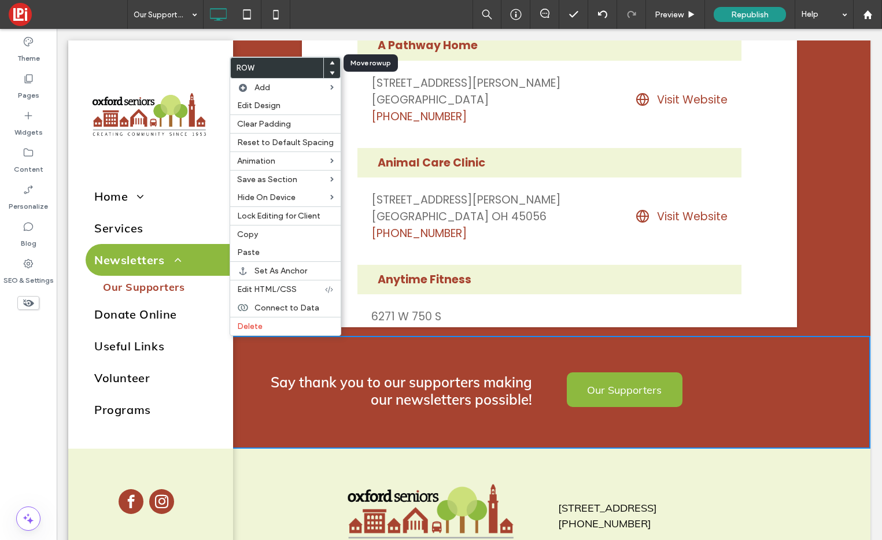
click at [330, 61] on icon at bounding box center [332, 63] width 5 height 5
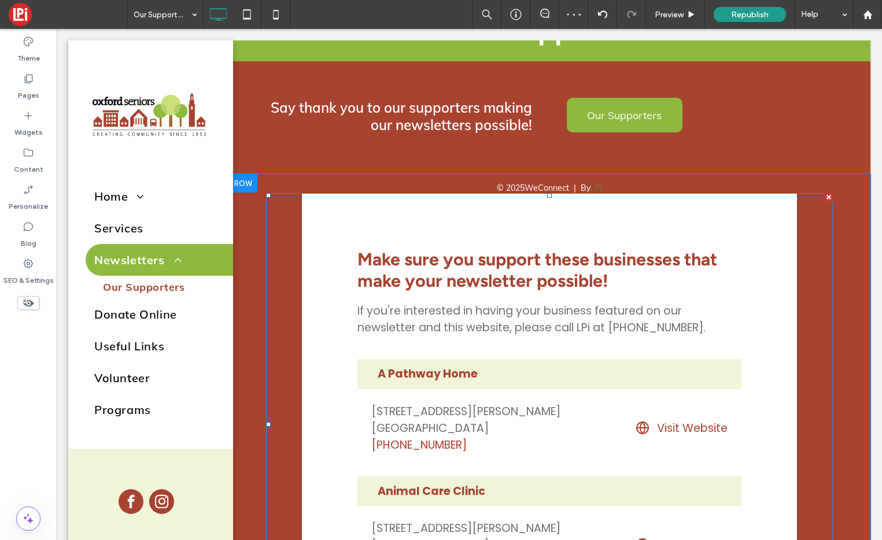
scroll to position [237, 0]
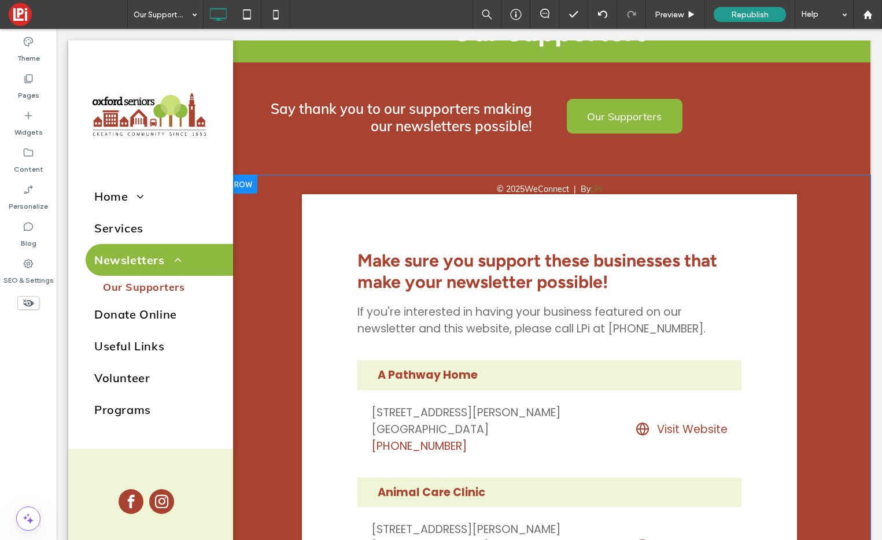
click at [246, 184] on div at bounding box center [242, 184] width 29 height 19
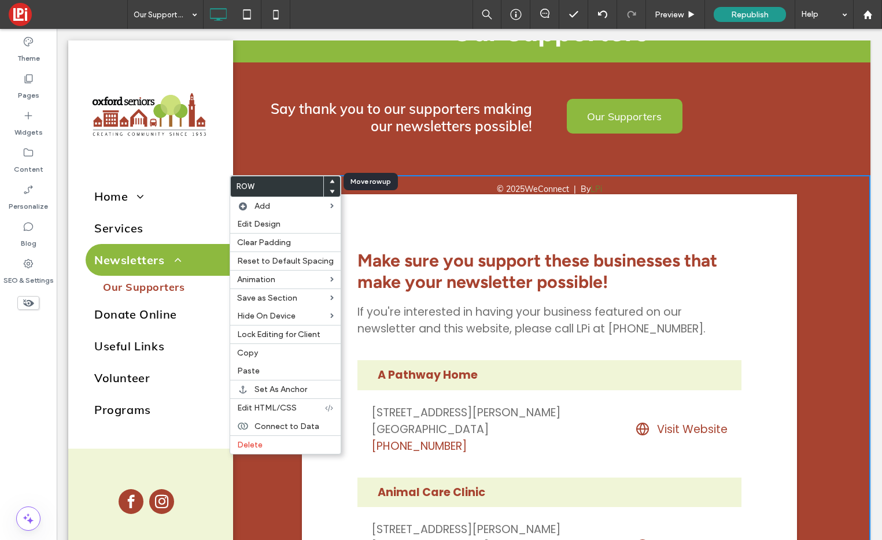
click at [330, 179] on icon at bounding box center [332, 181] width 5 height 5
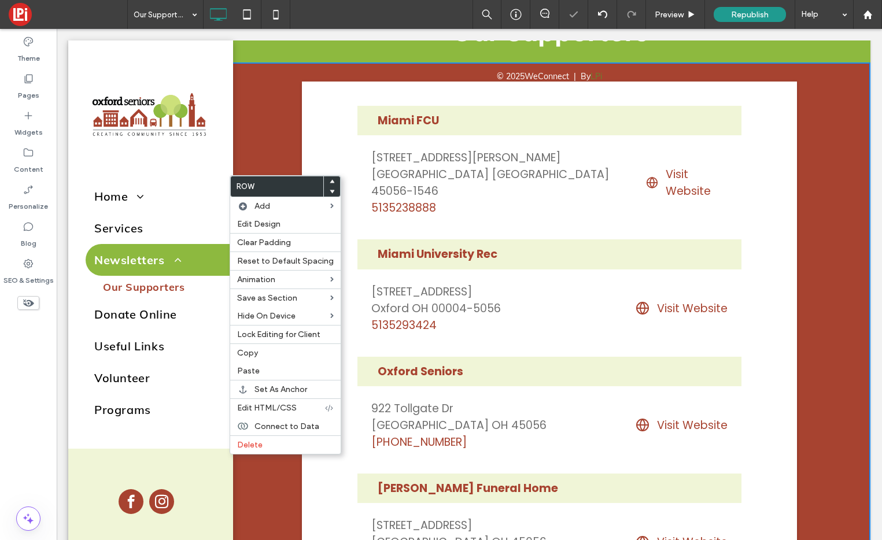
scroll to position [1154, 0]
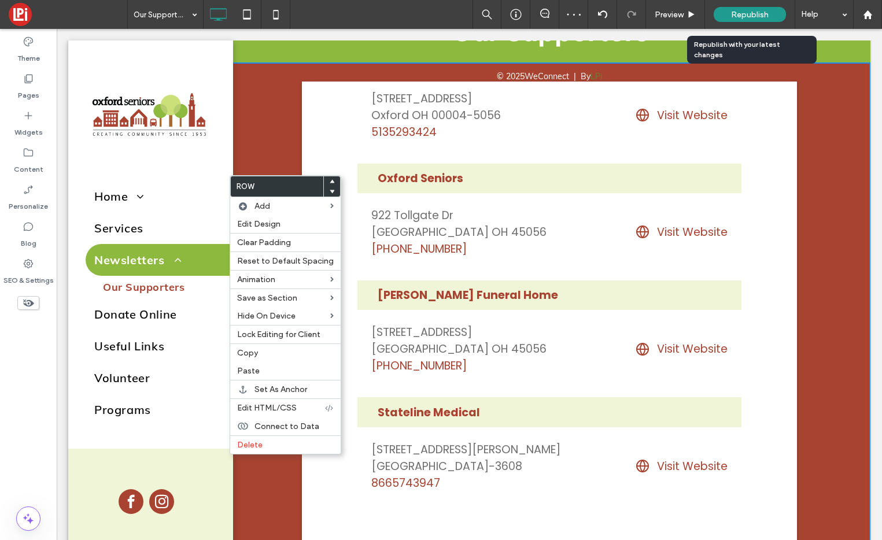
click at [742, 11] on span "Republish" at bounding box center [750, 15] width 38 height 10
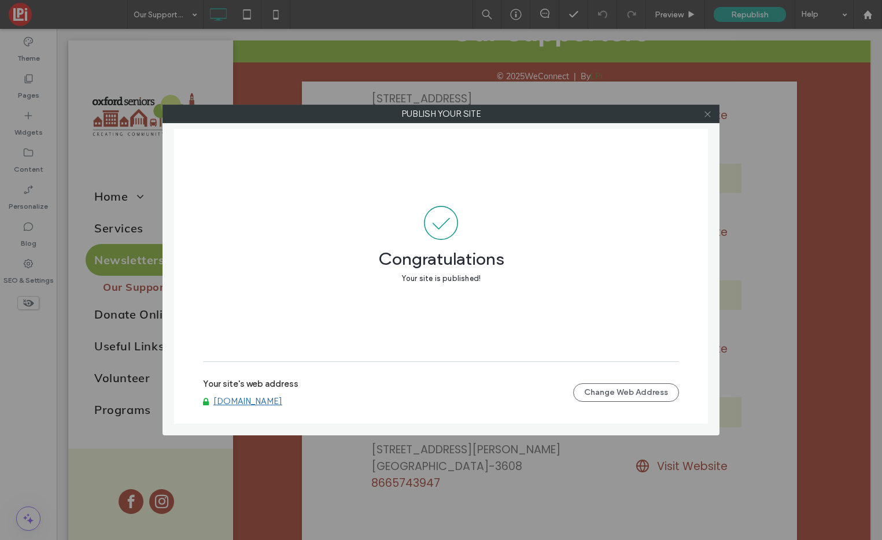
click at [707, 112] on icon at bounding box center [707, 114] width 9 height 9
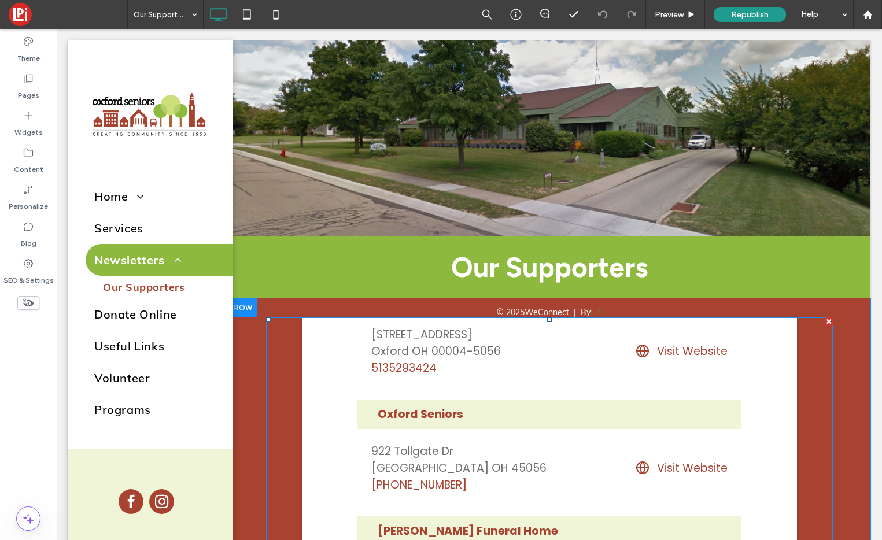
scroll to position [0, 0]
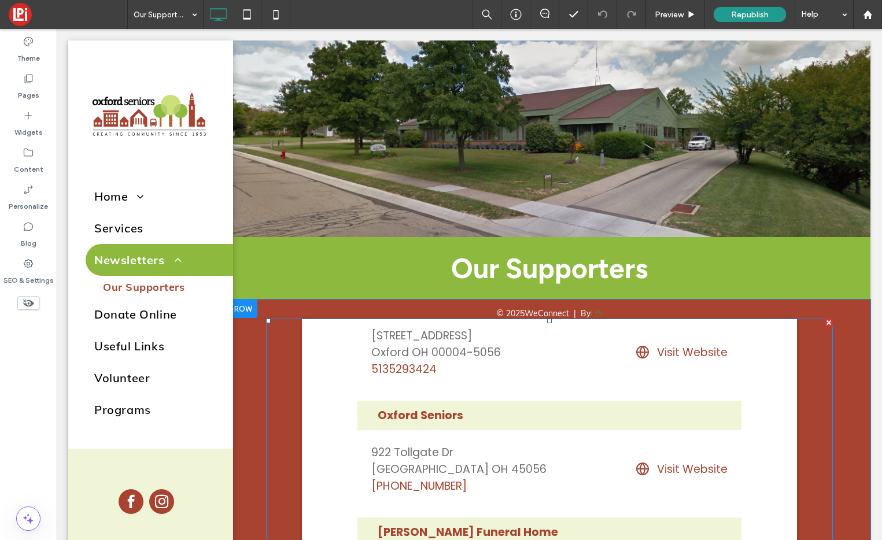
click at [519, 465] on span at bounding box center [549, 550] width 567 height 463
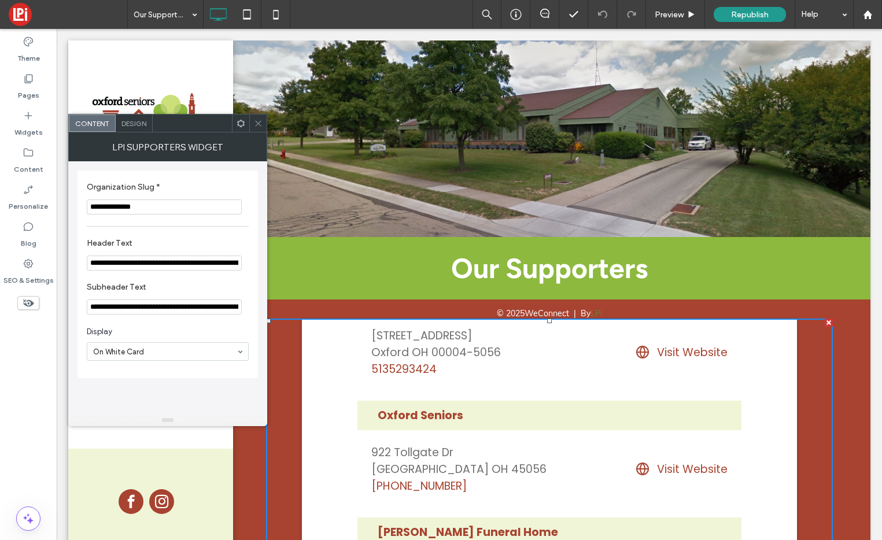
click at [254, 121] on icon at bounding box center [258, 123] width 9 height 9
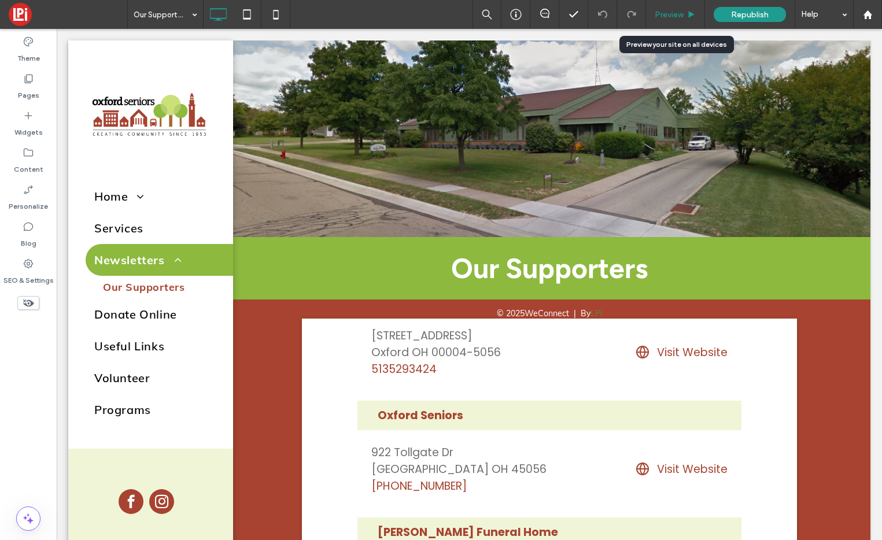
click at [668, 13] on span "Preview" at bounding box center [668, 15] width 29 height 10
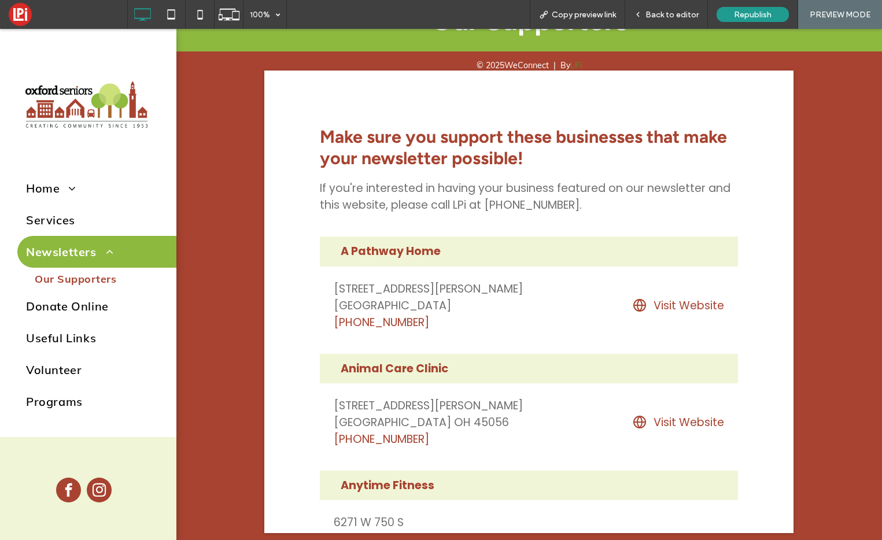
scroll to position [43, 0]
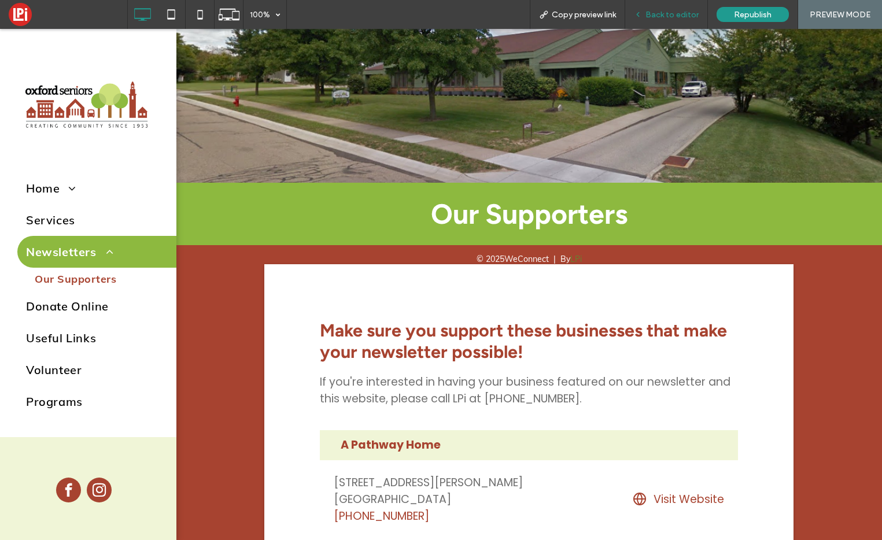
click at [674, 3] on div "Back to editor" at bounding box center [666, 14] width 83 height 29
click at [671, 13] on span "Back to editor" at bounding box center [671, 15] width 53 height 10
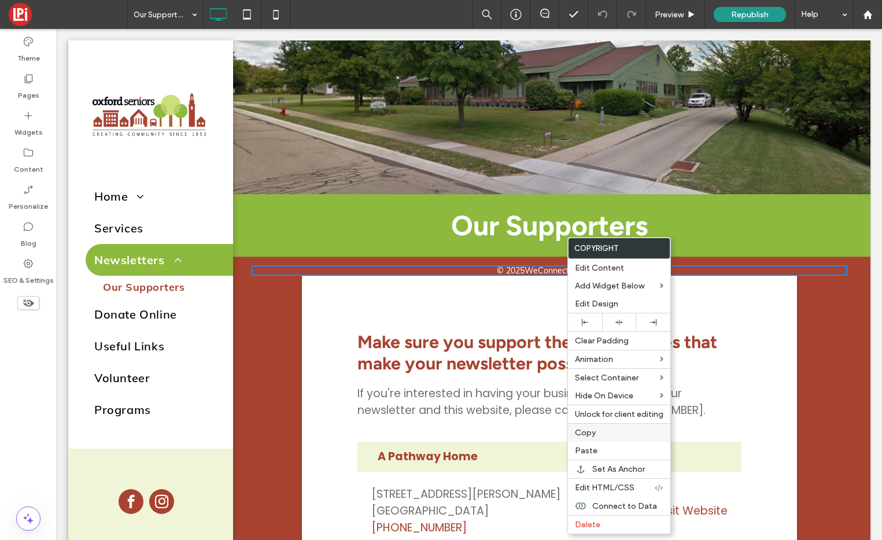
click at [604, 434] on label "Copy" at bounding box center [619, 433] width 88 height 10
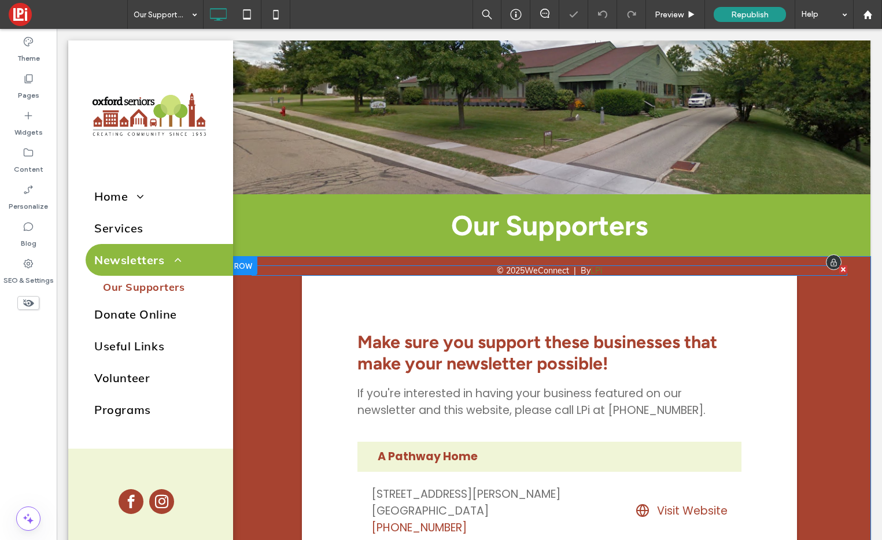
click at [844, 267] on div at bounding box center [843, 269] width 8 height 8
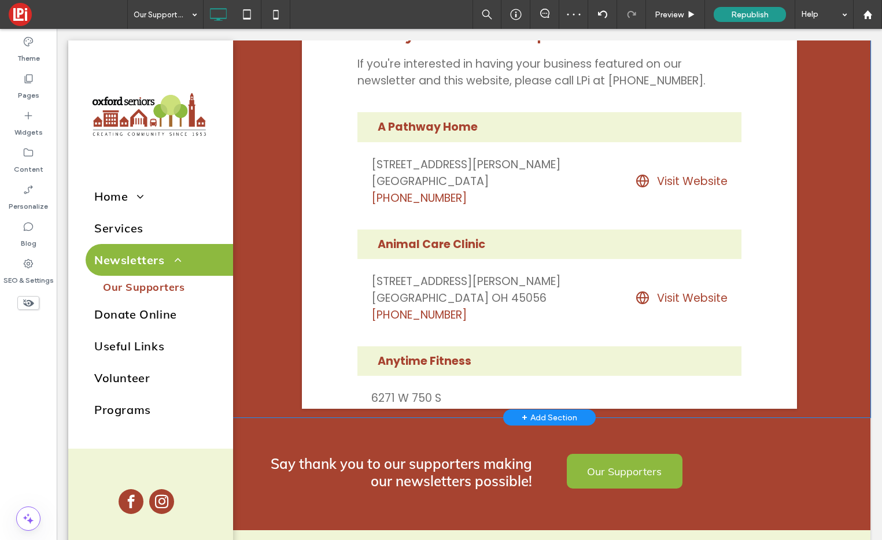
scroll to position [498, 0]
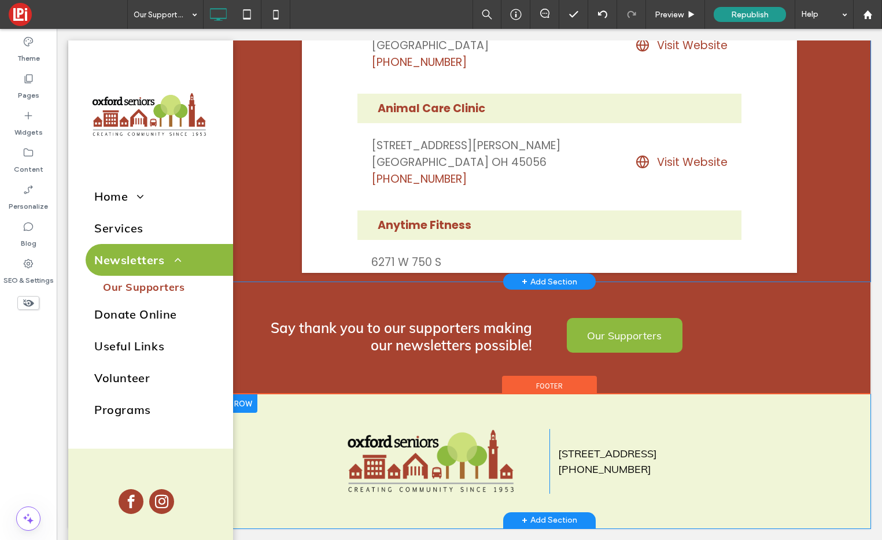
click at [250, 398] on div at bounding box center [242, 403] width 29 height 19
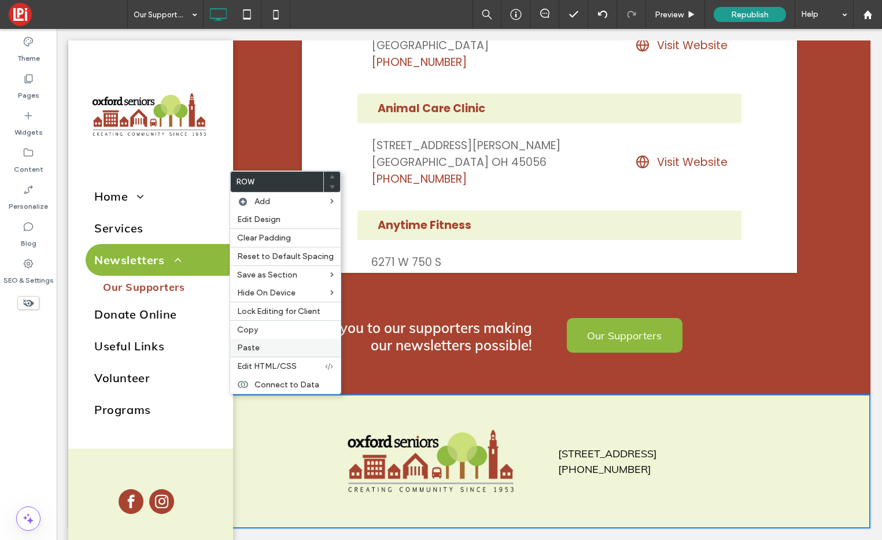
click at [252, 348] on span "Paste" at bounding box center [248, 348] width 23 height 10
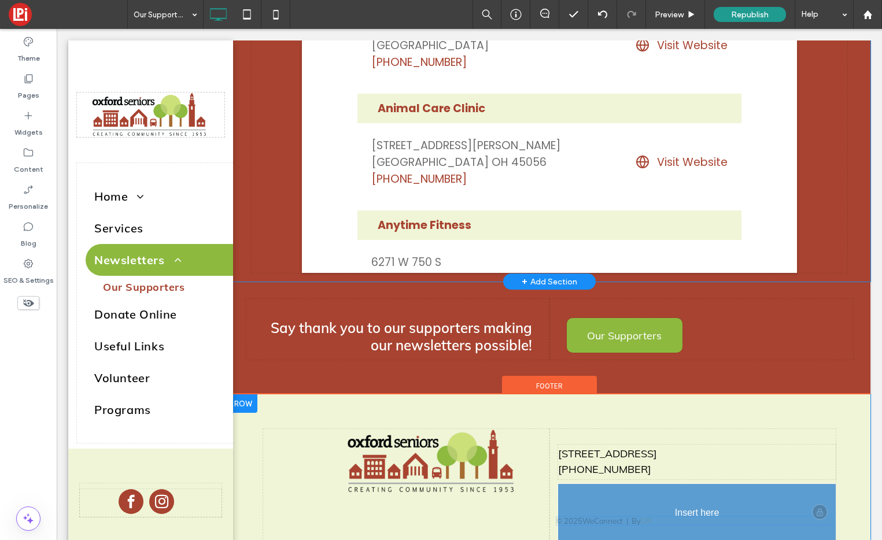
drag, startPoint x: 299, startPoint y: 431, endPoint x: 592, endPoint y: 517, distance: 305.1
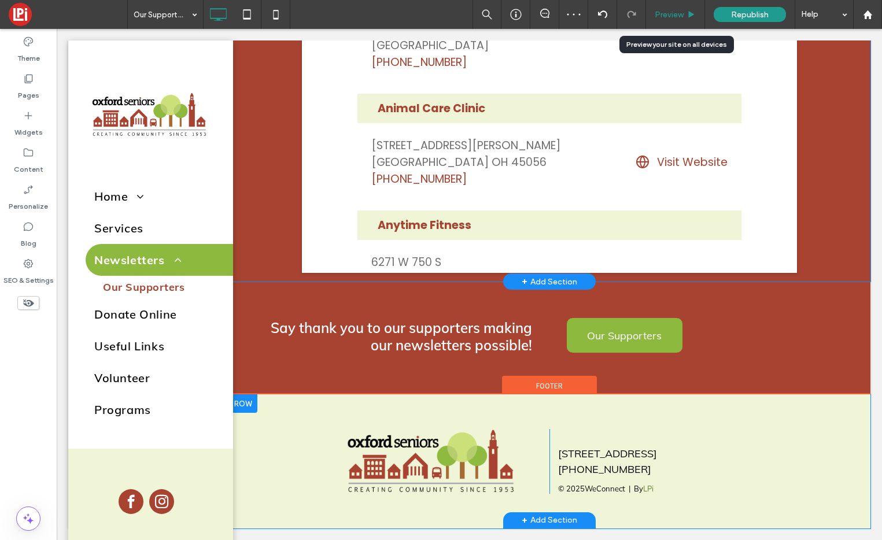
click at [667, 14] on span "Preview" at bounding box center [668, 15] width 29 height 10
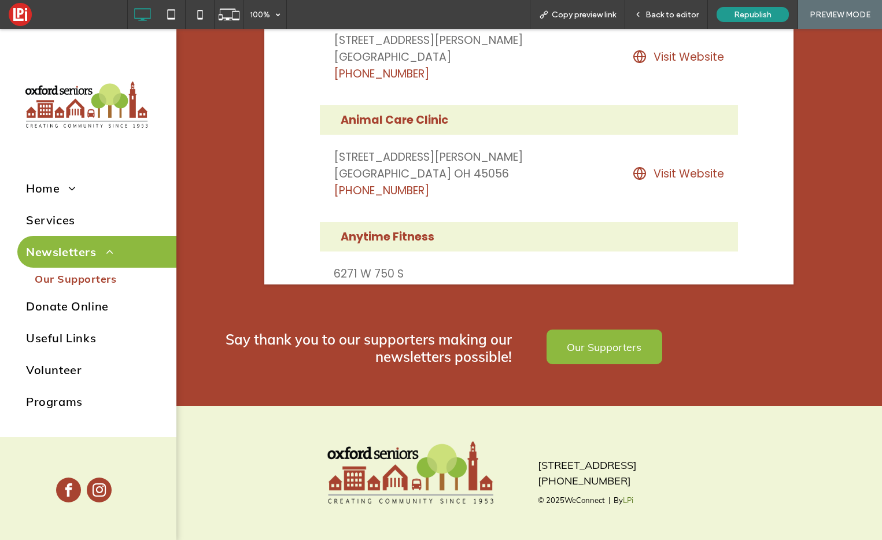
scroll to position [475, 0]
click at [664, 15] on span "Back to editor" at bounding box center [671, 15] width 53 height 10
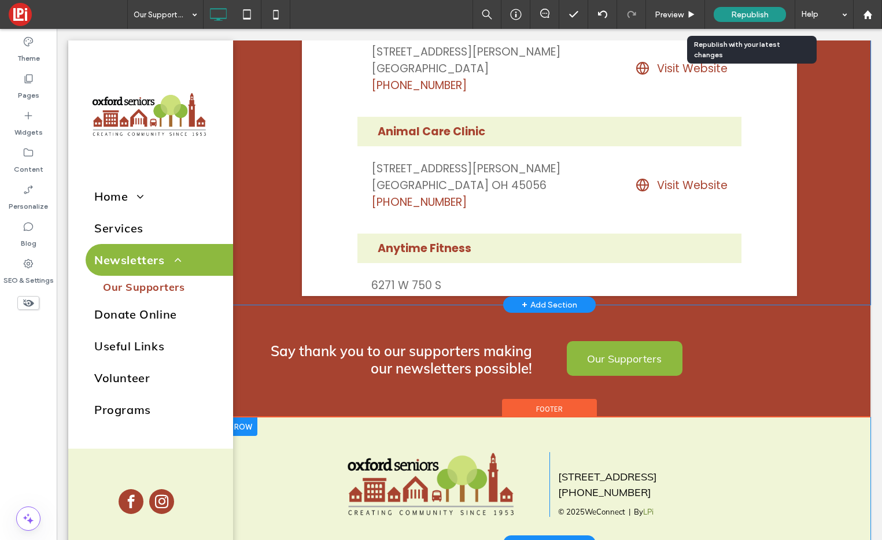
click at [759, 12] on span "Republish" at bounding box center [750, 15] width 38 height 10
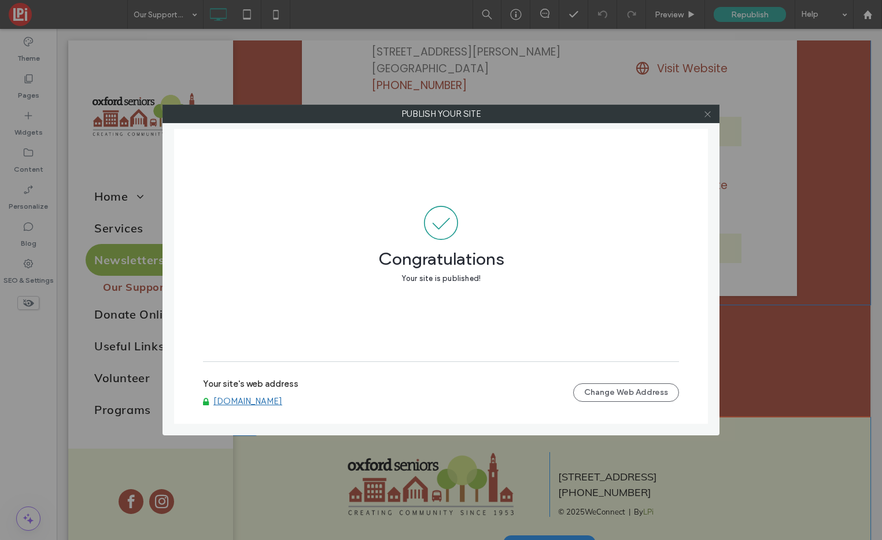
click at [711, 113] on icon at bounding box center [707, 114] width 9 height 9
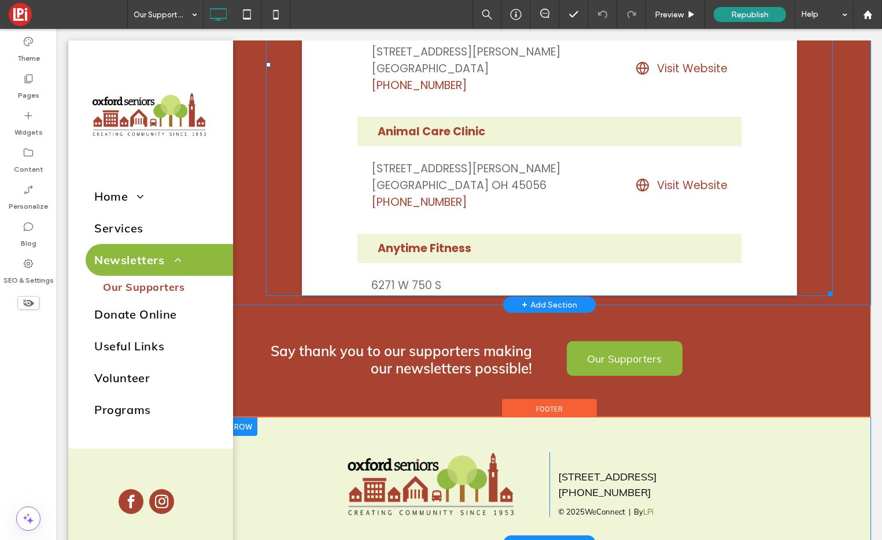
scroll to position [498, 0]
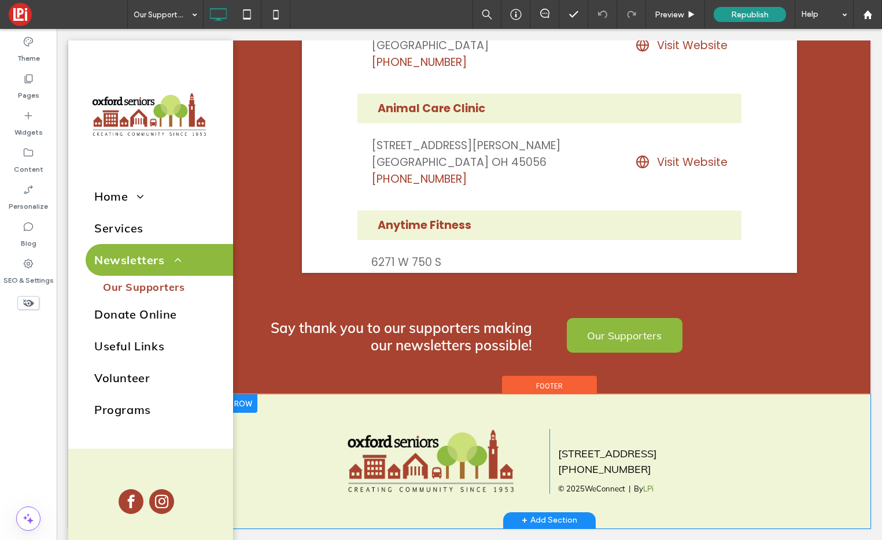
click at [239, 406] on div at bounding box center [242, 403] width 29 height 19
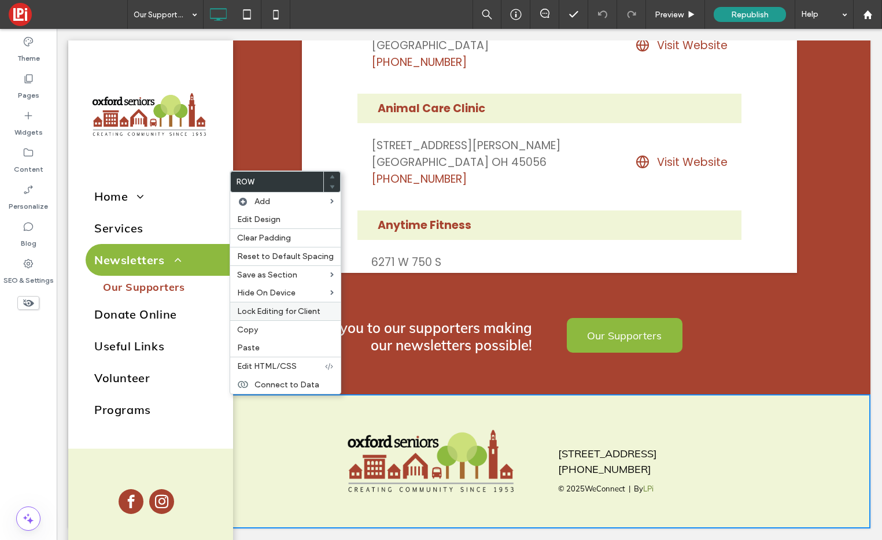
click at [304, 308] on span "Lock Editing for Client" at bounding box center [278, 311] width 83 height 10
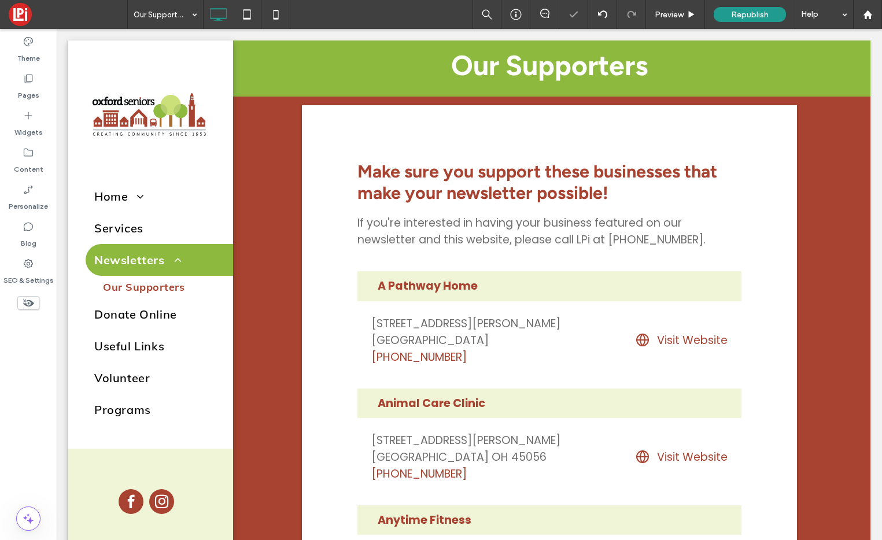
scroll to position [0, 0]
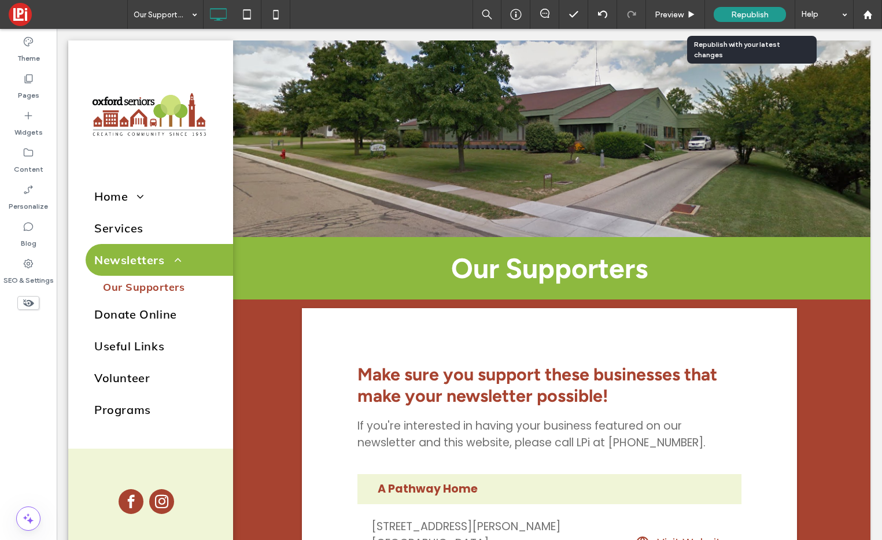
click at [745, 13] on span "Republish" at bounding box center [750, 15] width 38 height 10
